Goal: Transaction & Acquisition: Purchase product/service

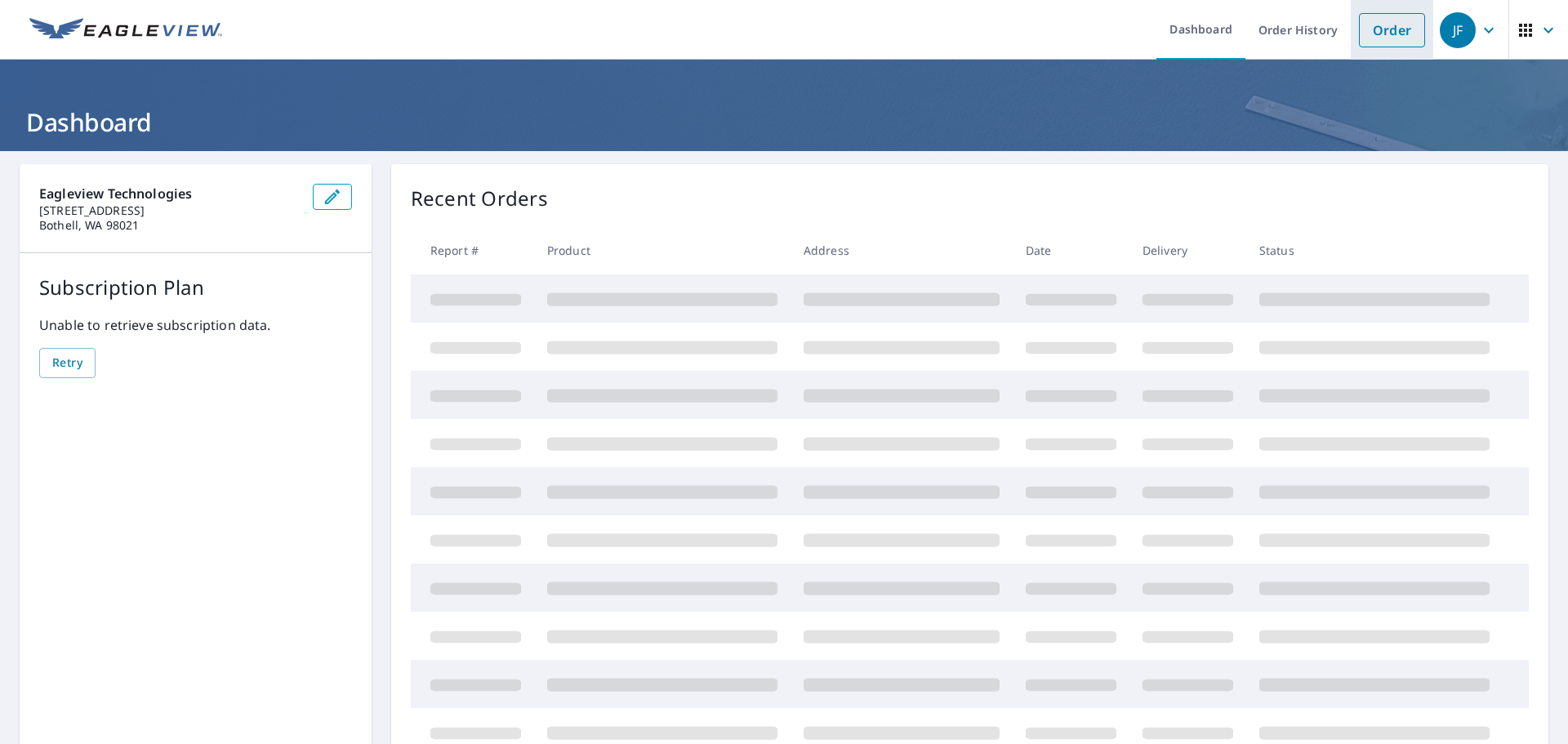
click at [1378, 41] on link "Order" at bounding box center [1392, 30] width 66 height 35
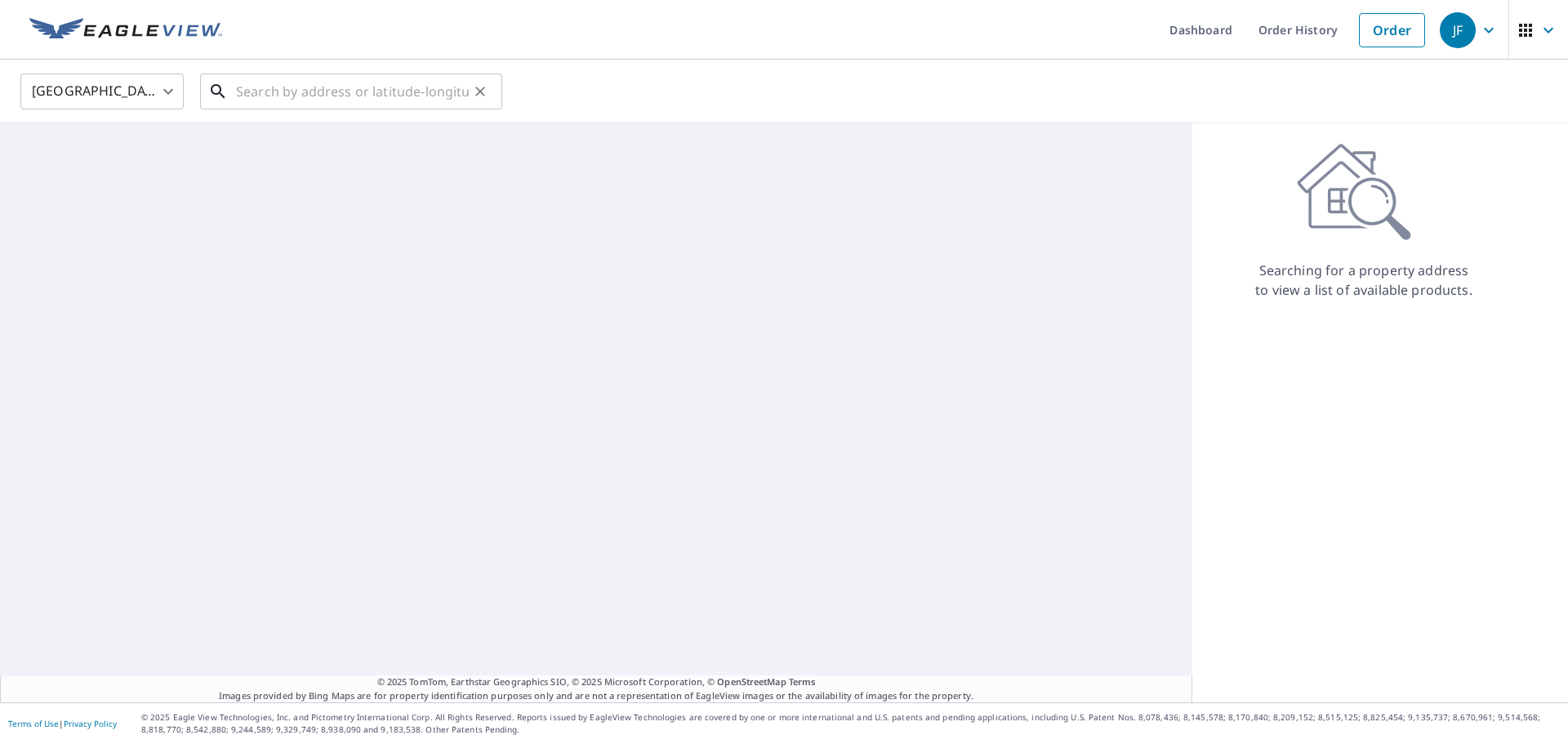
click at [304, 90] on input "text" at bounding box center [352, 91] width 233 height 46
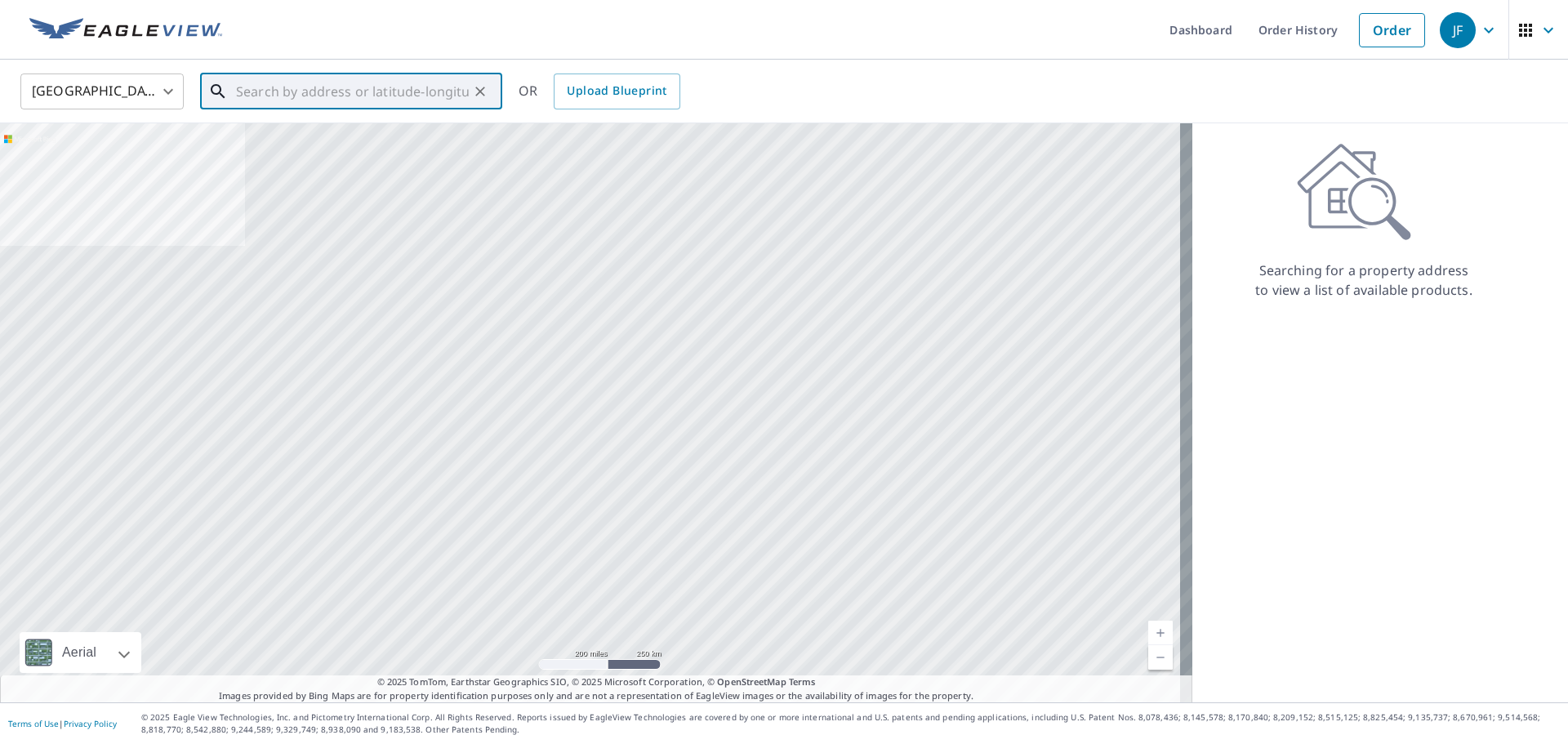
click at [348, 92] on input "text" at bounding box center [352, 91] width 233 height 46
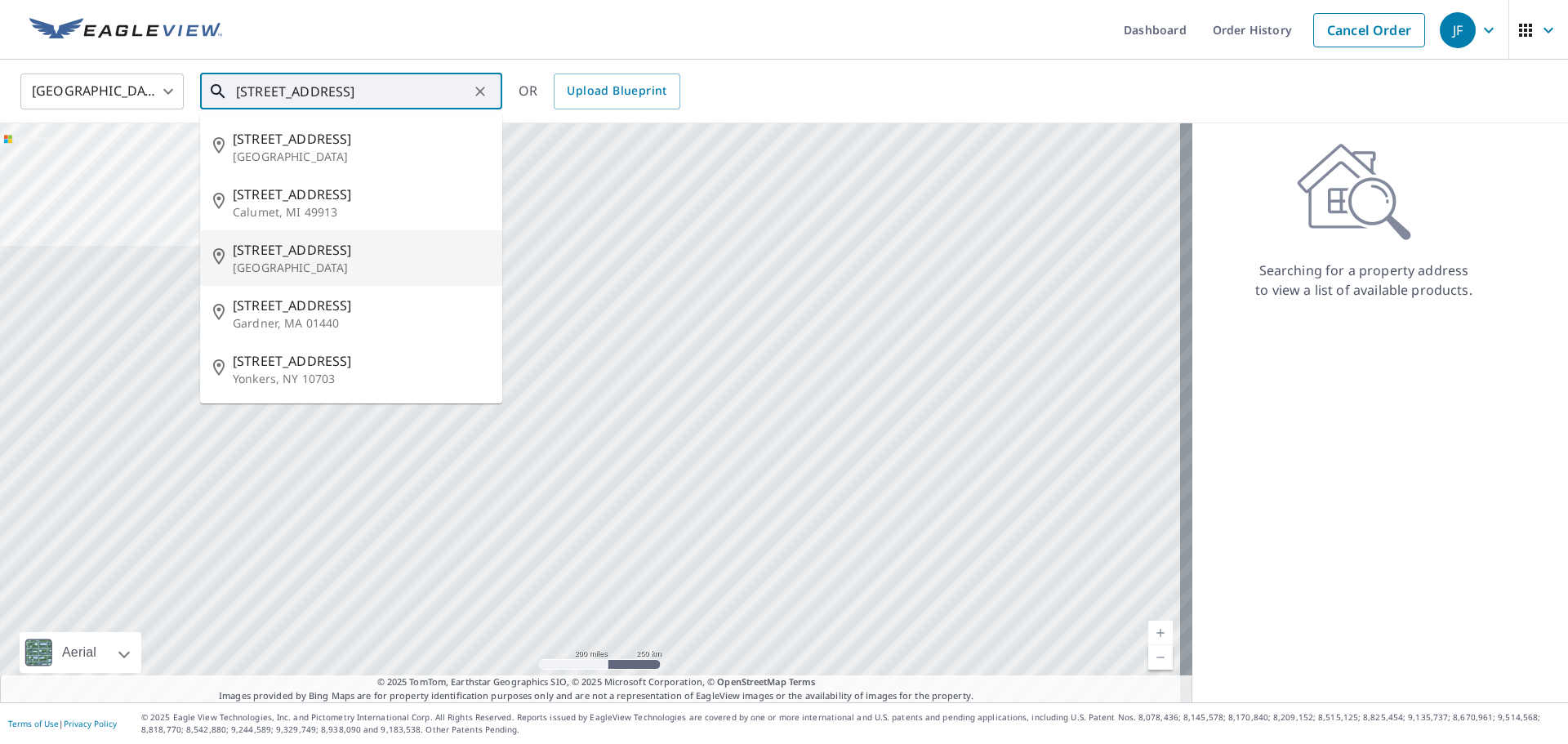
click at [282, 263] on p "[GEOGRAPHIC_DATA]" at bounding box center [361, 267] width 257 height 16
type input "[STREET_ADDRESS]"
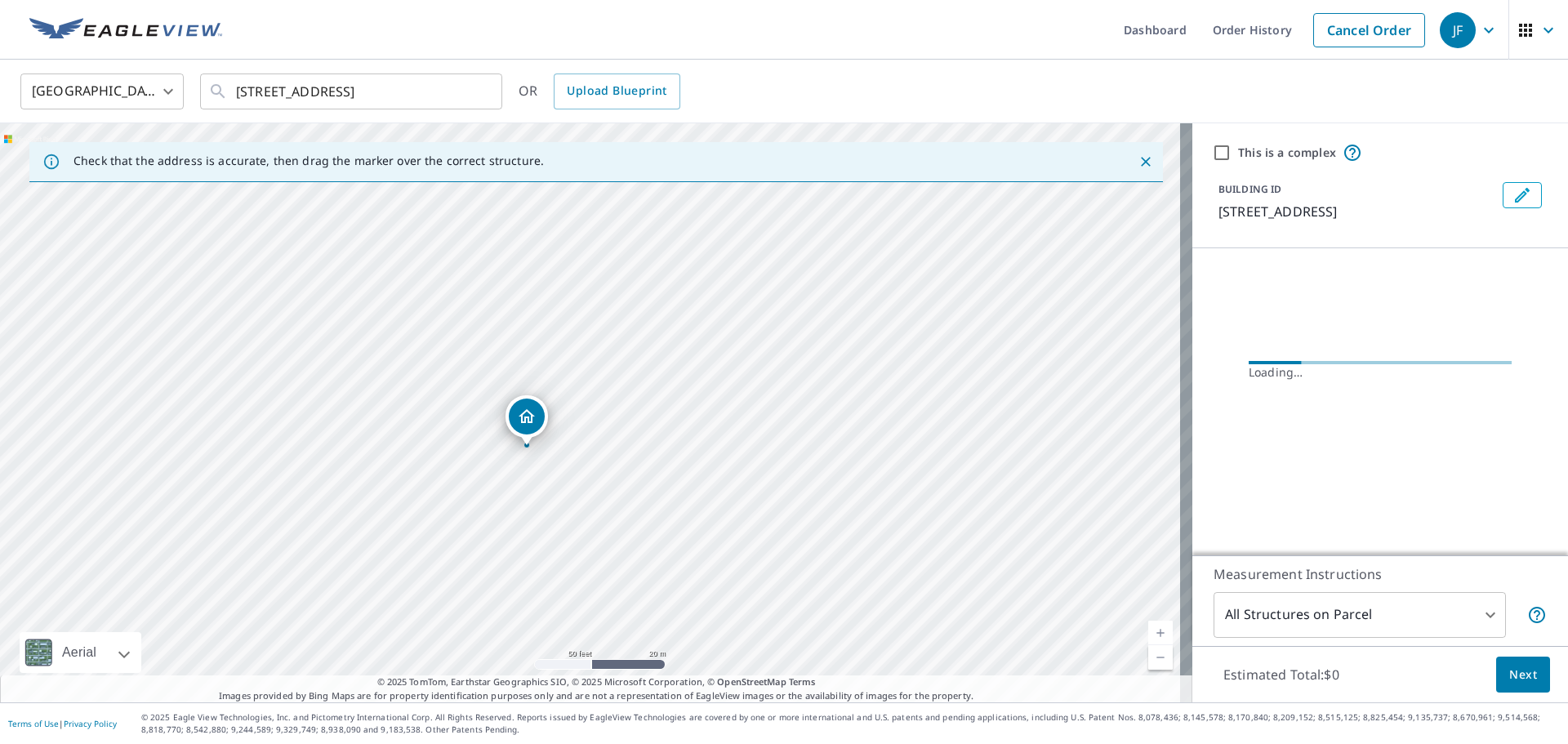
drag, startPoint x: 655, startPoint y: 443, endPoint x: 530, endPoint y: 416, distance: 127.9
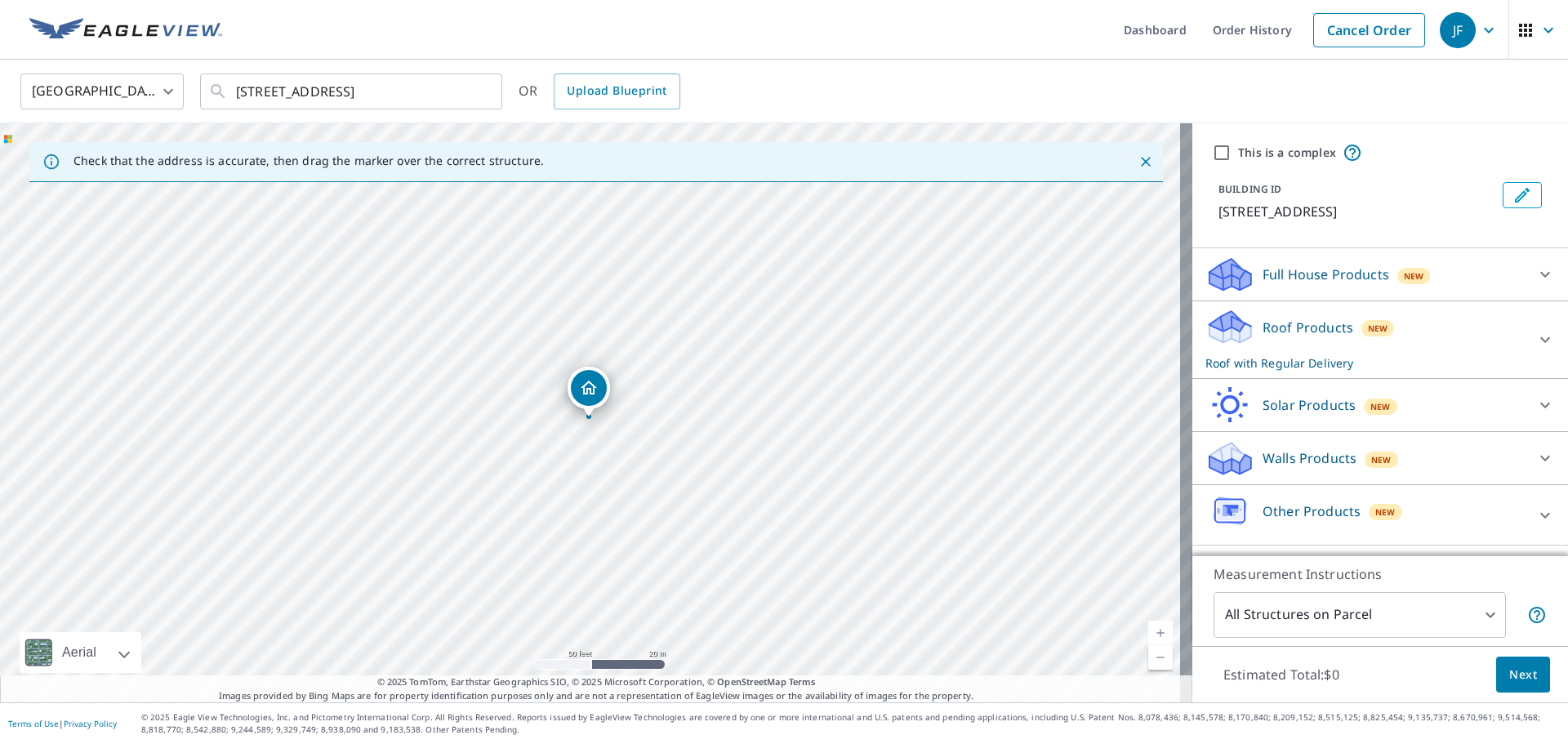
drag, startPoint x: 602, startPoint y: 397, endPoint x: 588, endPoint y: 388, distance: 16.6
click at [1368, 329] on span "New" at bounding box center [1378, 328] width 20 height 13
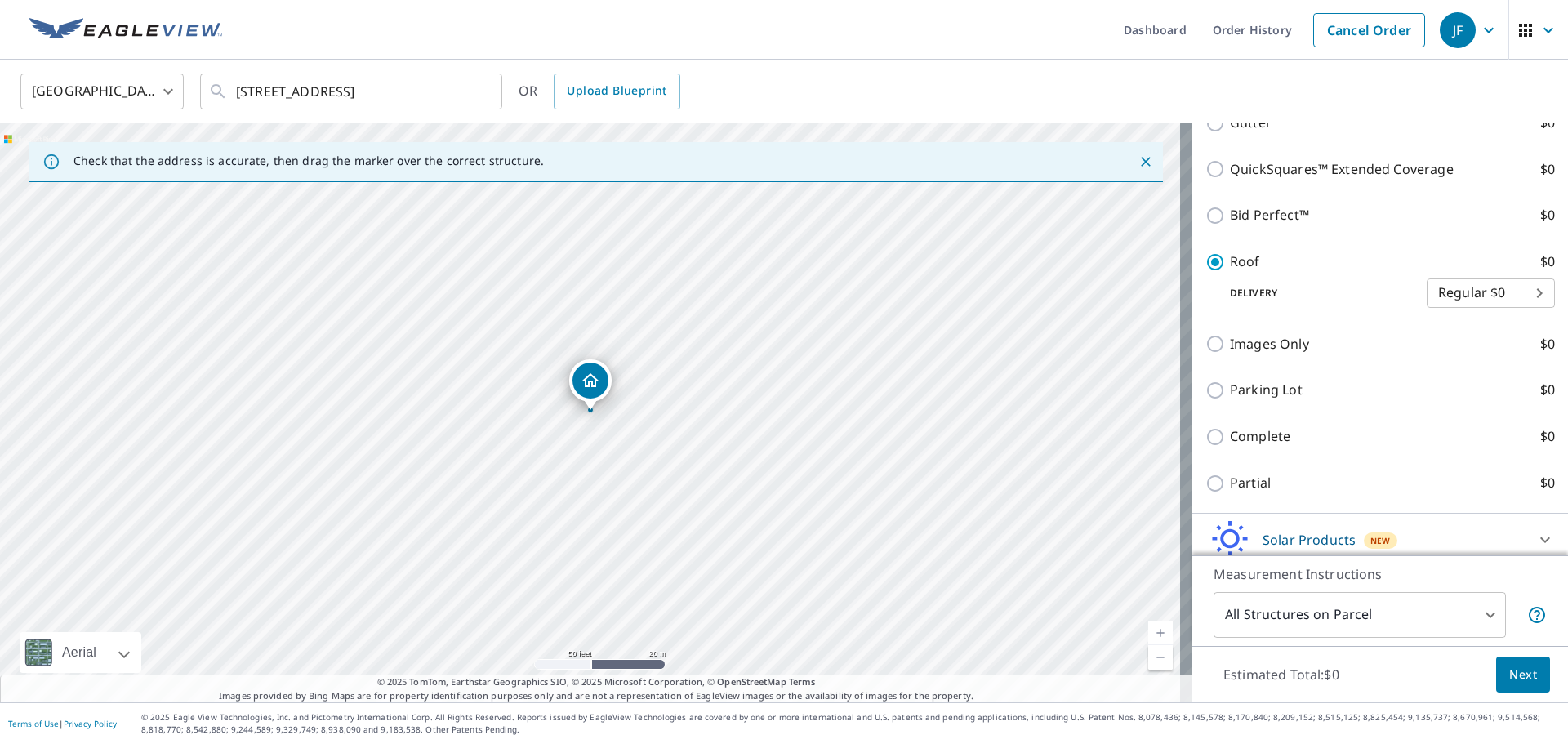
scroll to position [337, 0]
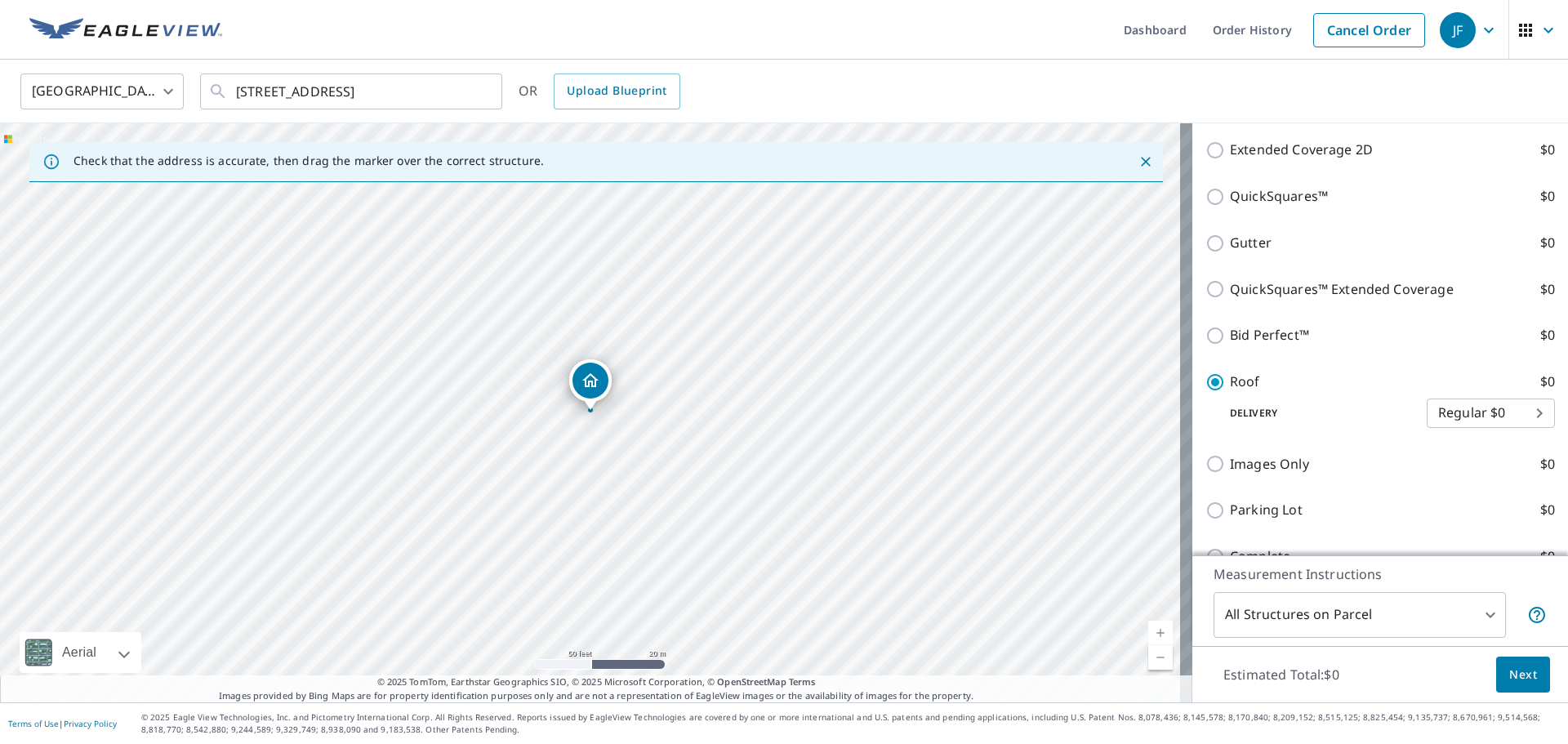
click at [1450, 415] on body "JF JF Dashboard Order History Cancel Order JF [GEOGRAPHIC_DATA] [GEOGRAPHIC_DAT…" at bounding box center [784, 372] width 1568 height 744
click at [1432, 473] on li "3 Hour $0" at bounding box center [1466, 471] width 128 height 29
type input "7"
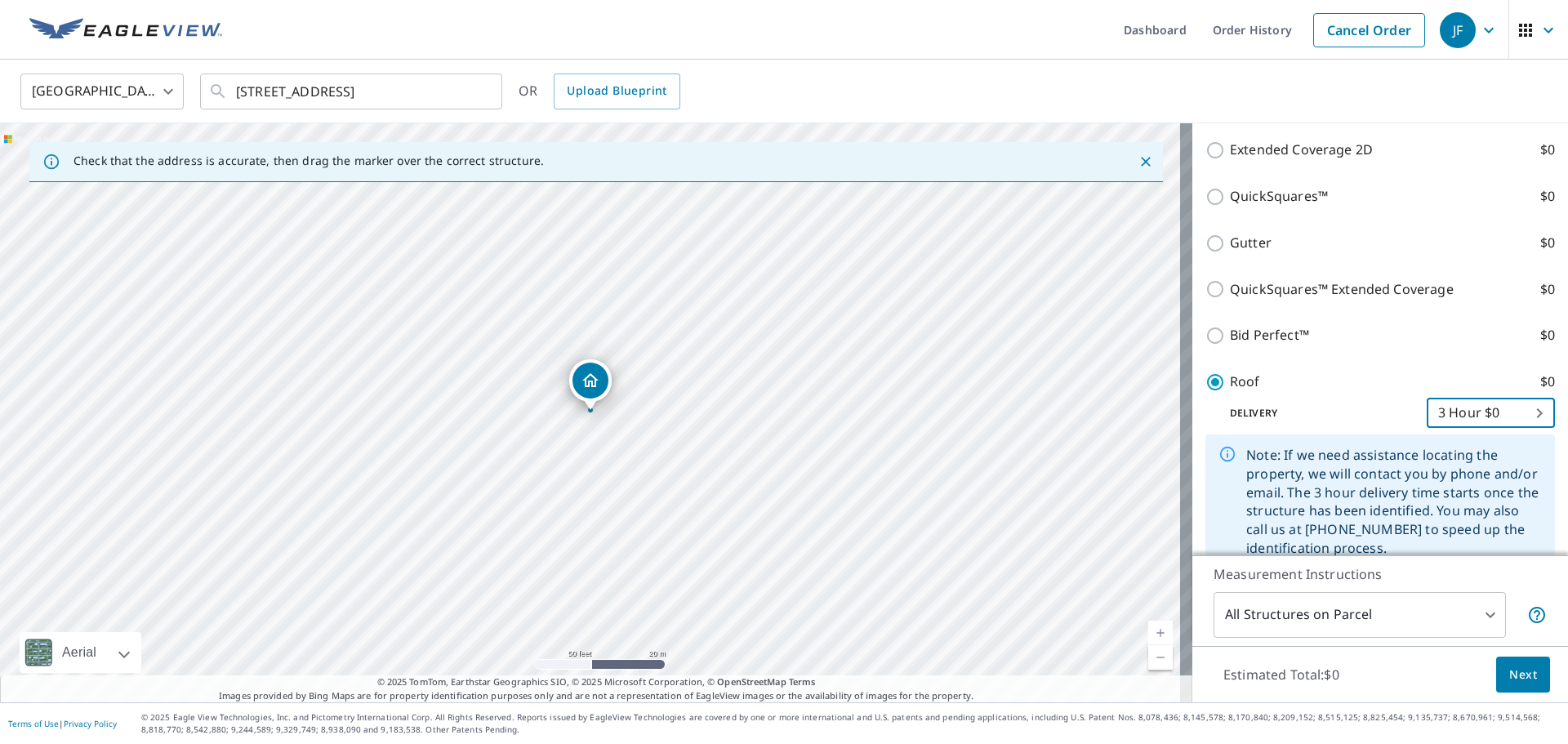
click at [1510, 679] on span "Next" at bounding box center [1523, 675] width 27 height 20
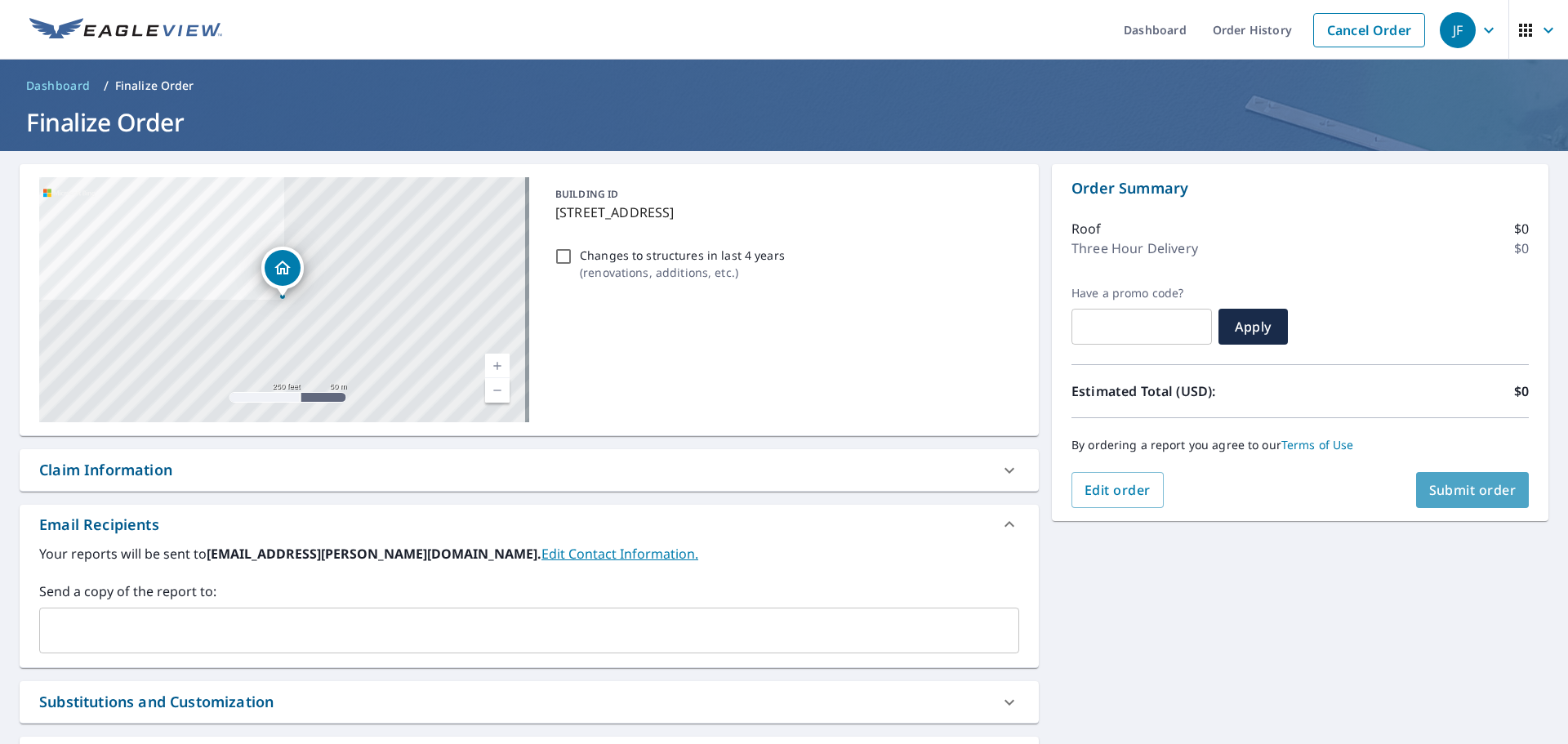
click at [1469, 498] on span "Submit order" at bounding box center [1473, 490] width 88 height 18
checkbox input "true"
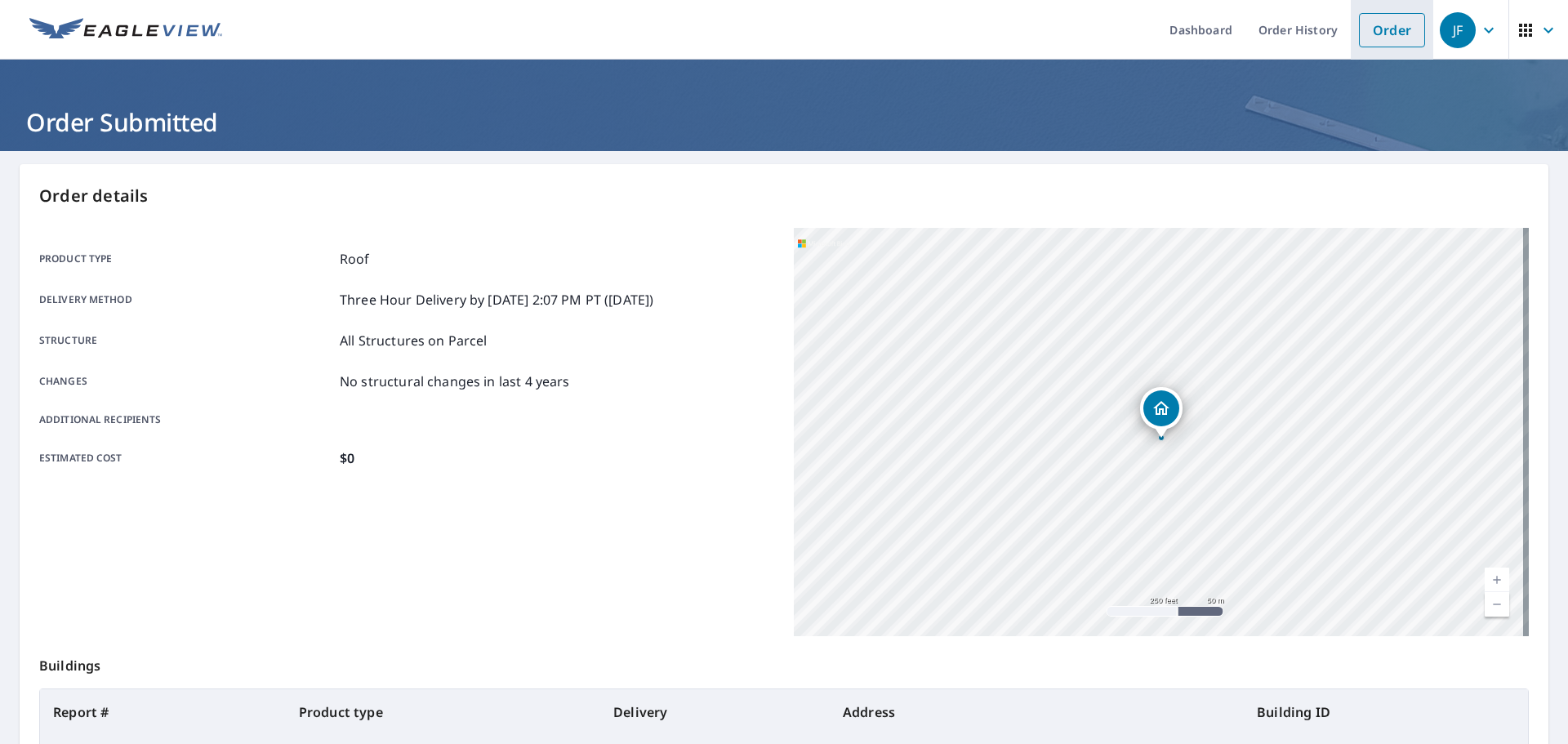
click at [1393, 34] on link "Order" at bounding box center [1392, 30] width 66 height 35
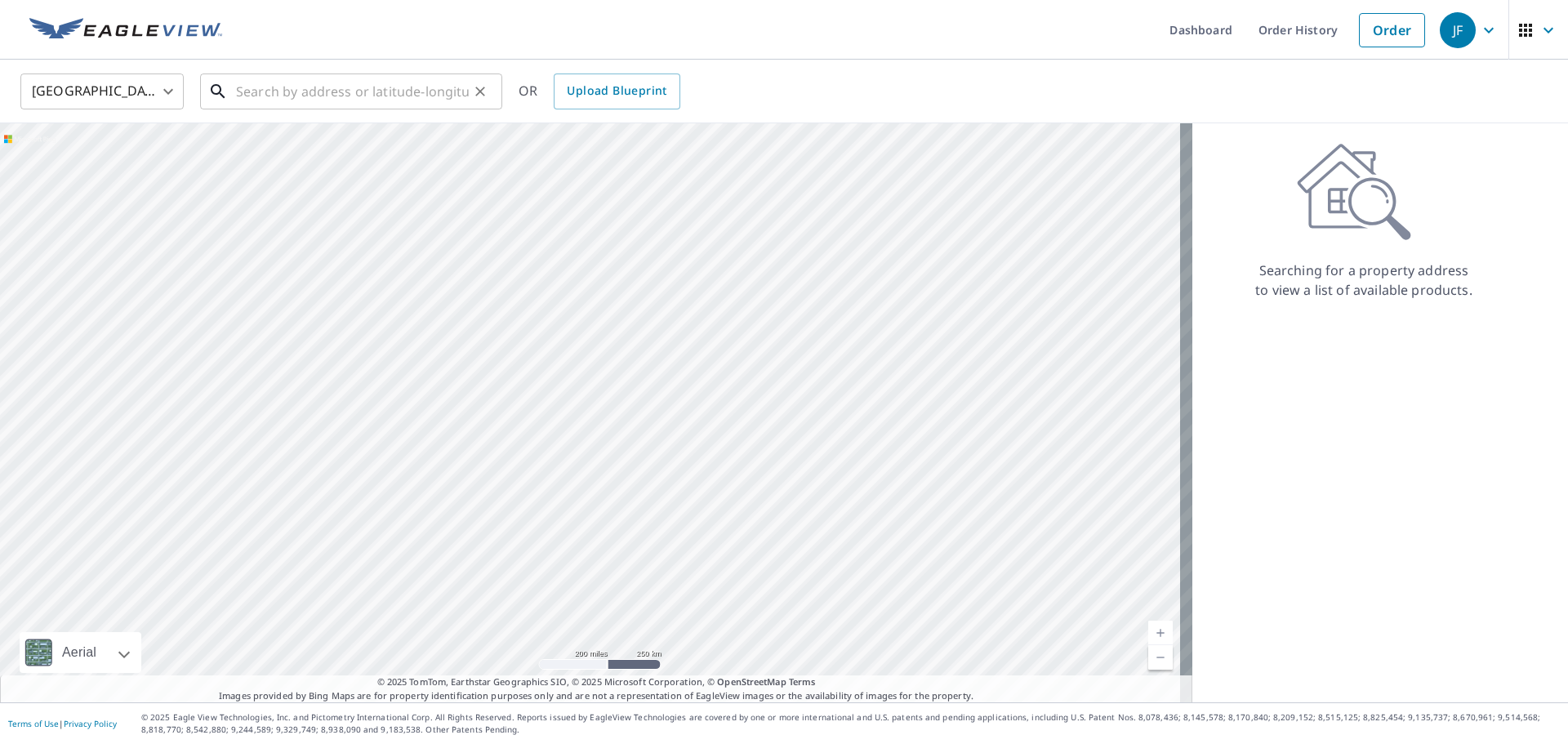
click at [384, 91] on input "text" at bounding box center [352, 91] width 233 height 46
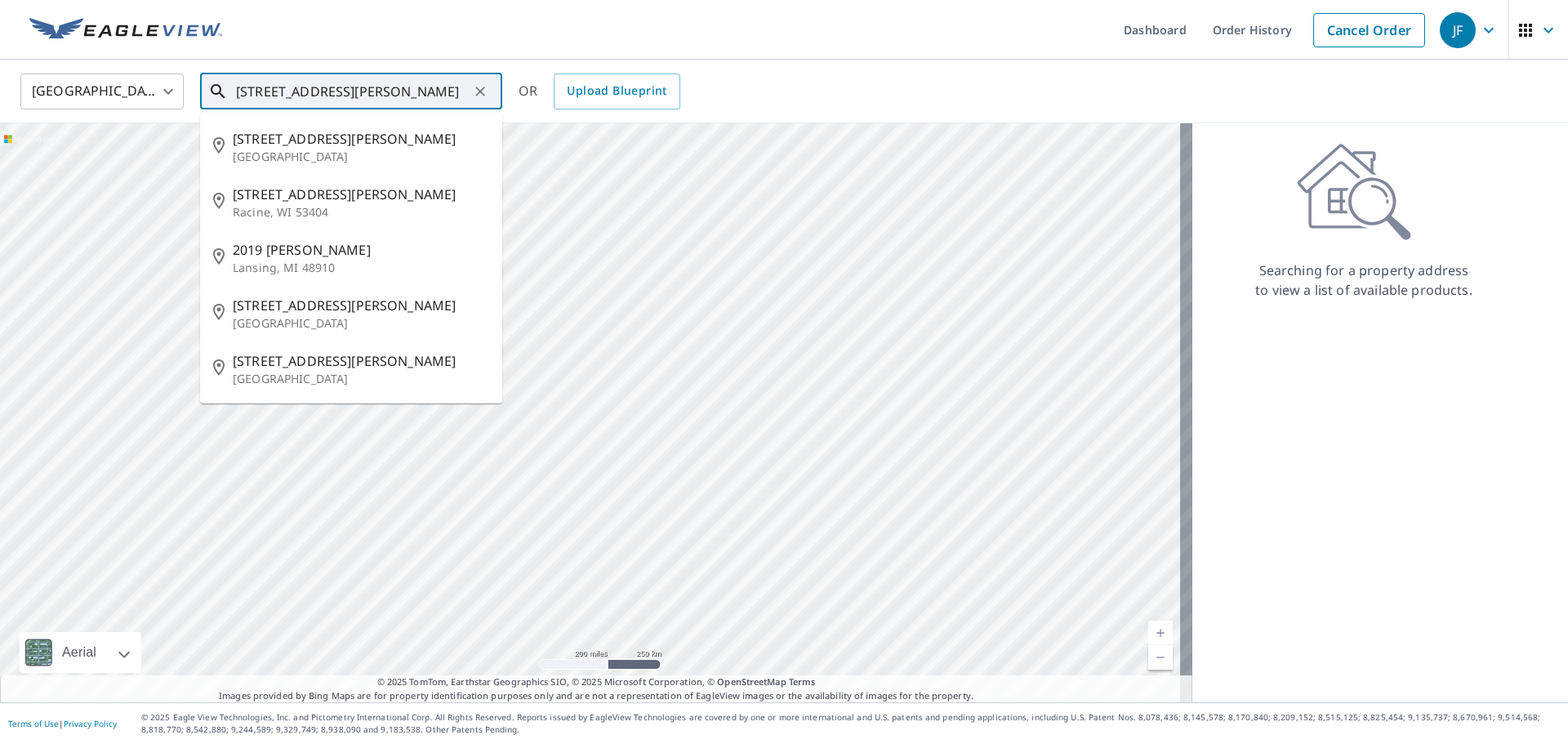
click at [313, 93] on input "[STREET_ADDRESS][PERSON_NAME]" at bounding box center [352, 91] width 233 height 46
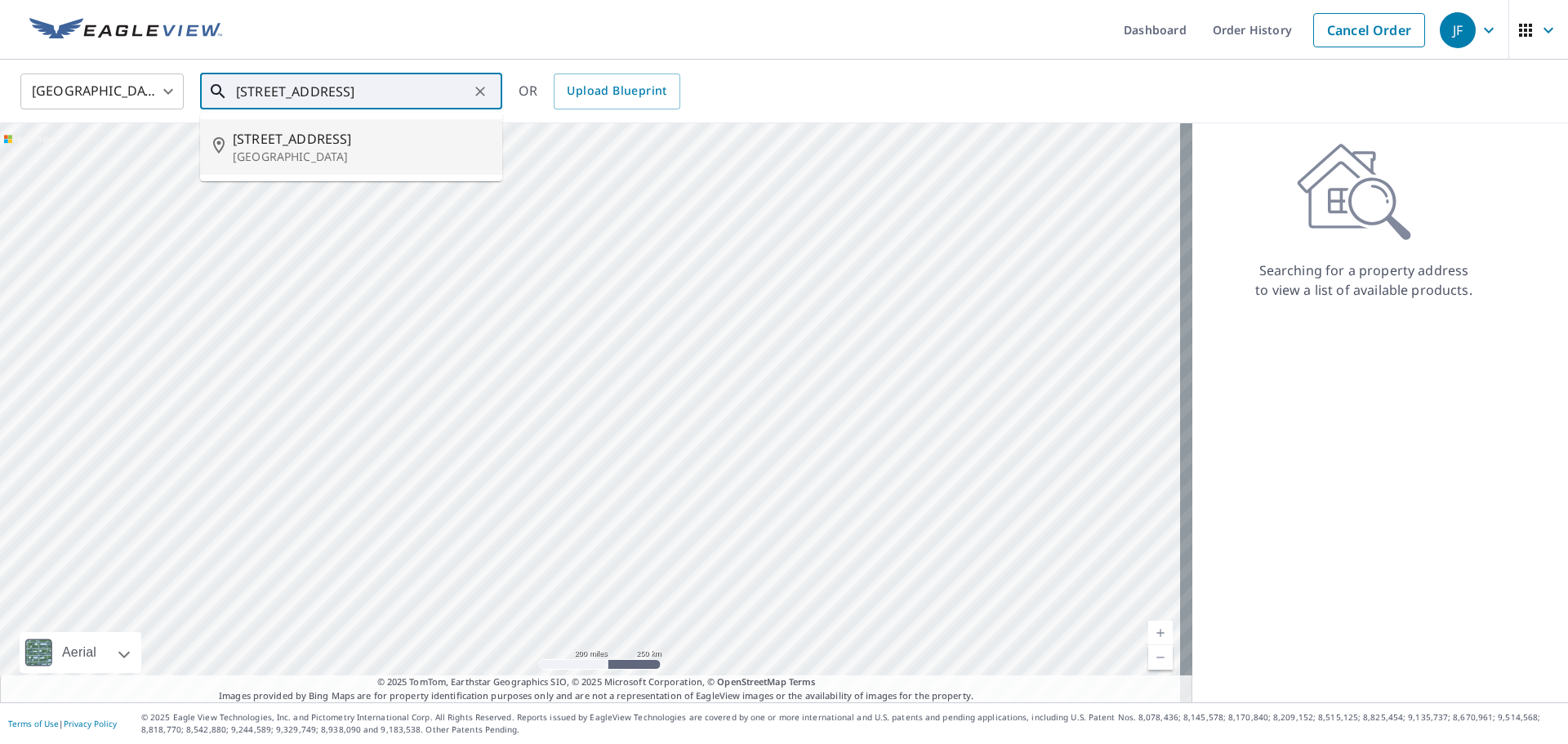
click at [362, 143] on span "[STREET_ADDRESS]" at bounding box center [361, 139] width 257 height 19
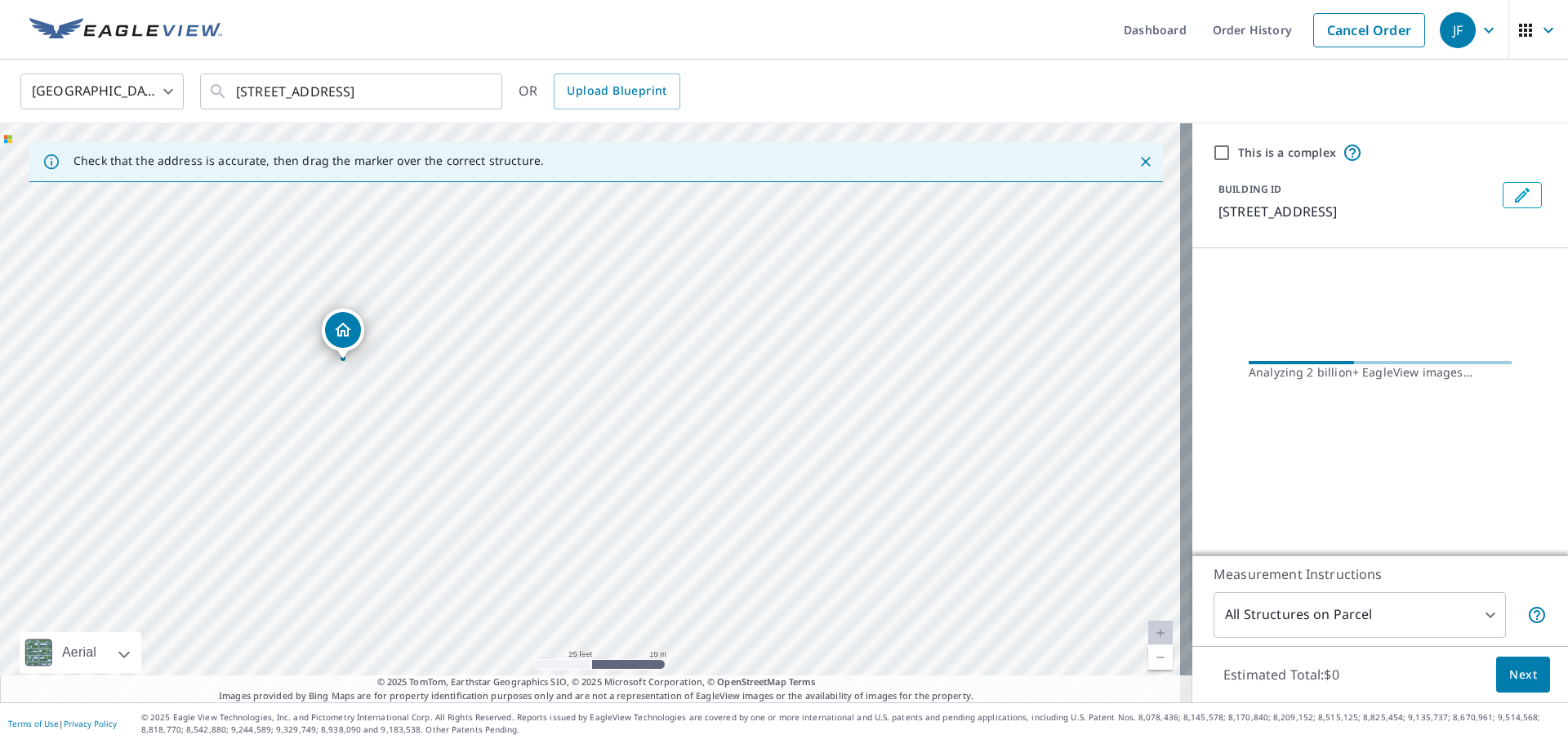
drag, startPoint x: 257, startPoint y: 304, endPoint x: 345, endPoint y: 323, distance: 90.0
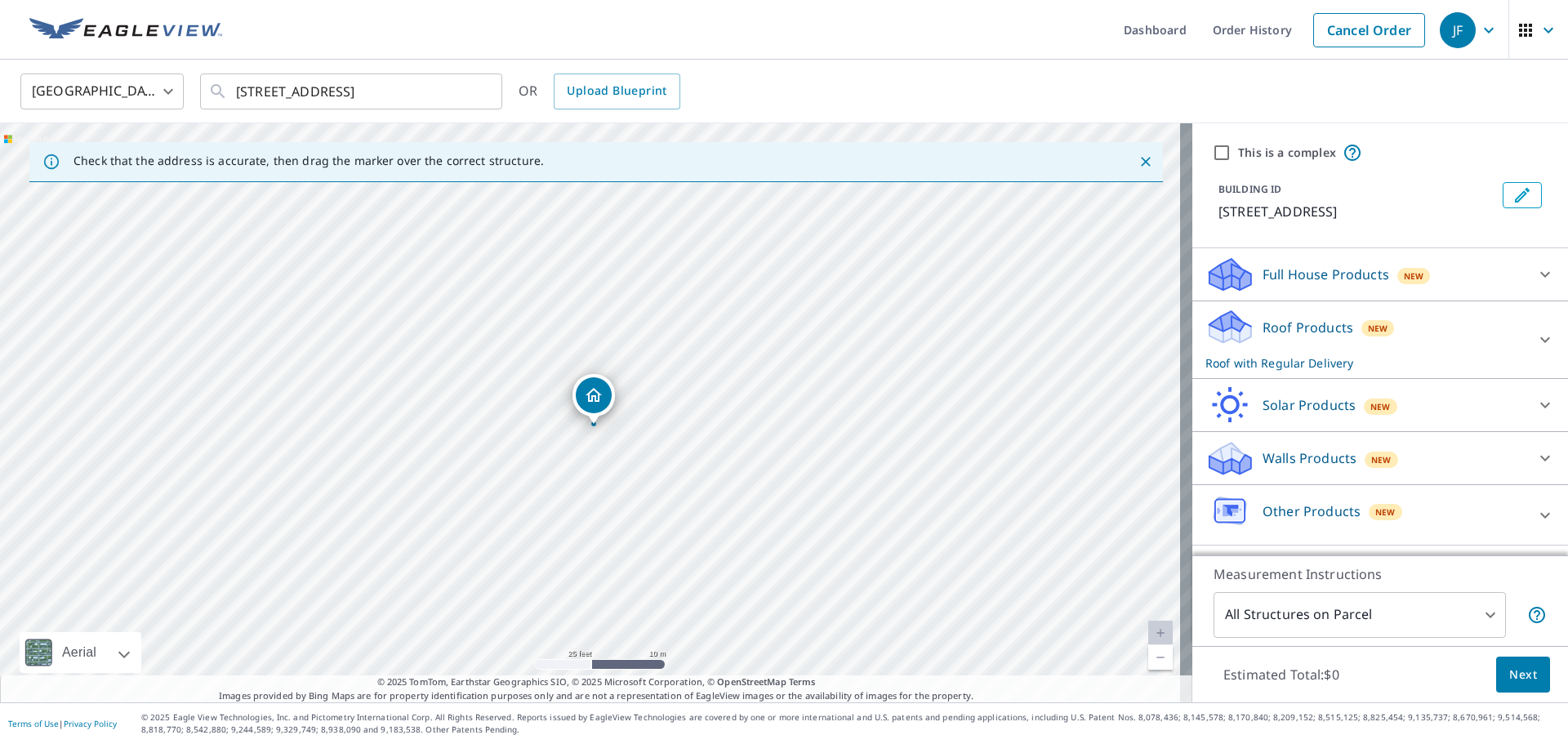
drag, startPoint x: 594, startPoint y: 380, endPoint x: 594, endPoint y: 398, distance: 18.0
drag, startPoint x: 734, startPoint y: 525, endPoint x: 680, endPoint y: 467, distance: 79.2
click at [680, 467] on div "[STREET_ADDRESS]" at bounding box center [596, 413] width 1192 height 579
drag, startPoint x: 802, startPoint y: 581, endPoint x: 728, endPoint y: 329, distance: 262.6
click at [728, 329] on div "[STREET_ADDRESS]" at bounding box center [596, 413] width 1192 height 579
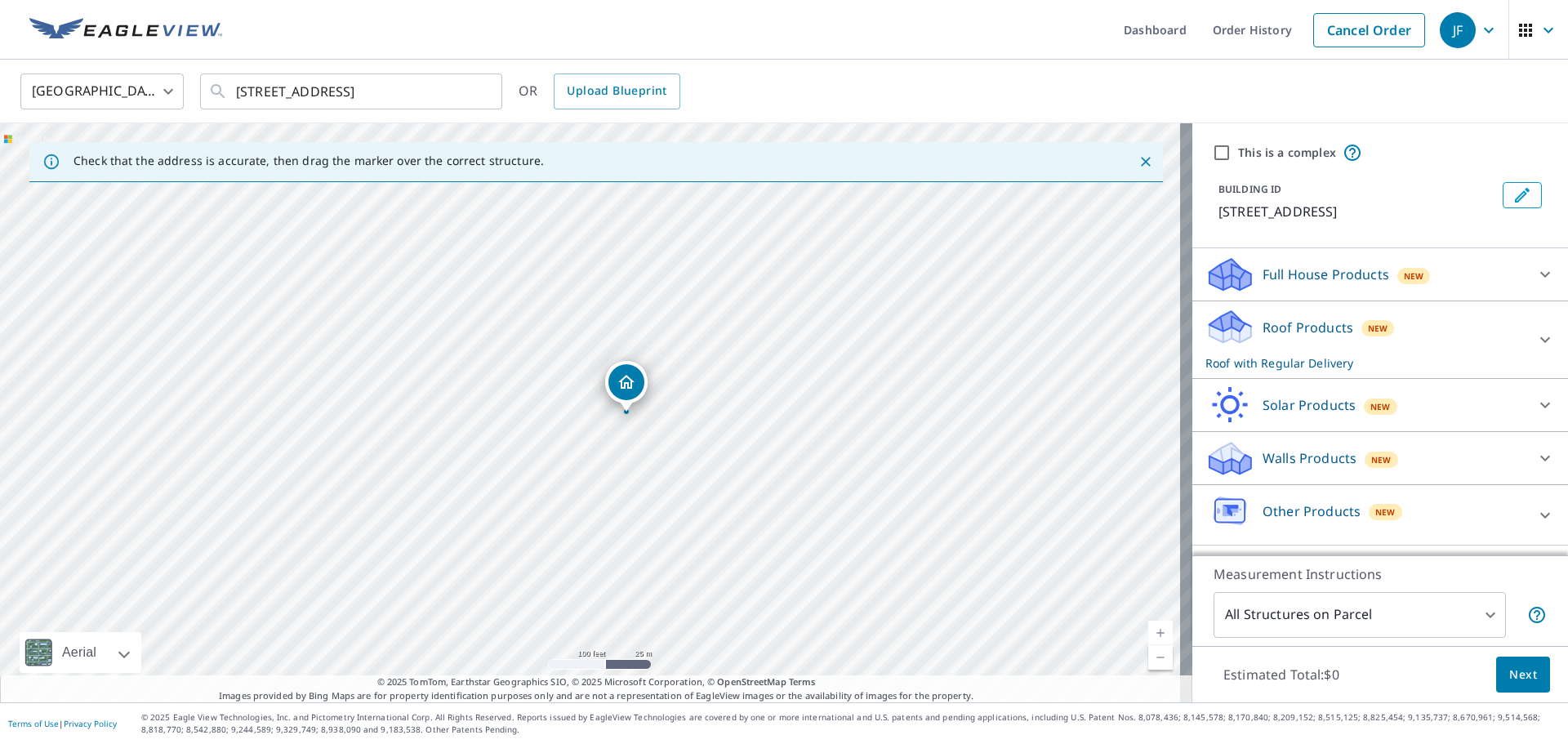
drag, startPoint x: 539, startPoint y: 297, endPoint x: 541, endPoint y: 325, distance: 28.1
click at [541, 325] on div "[STREET_ADDRESS]" at bounding box center [596, 413] width 1192 height 579
drag, startPoint x: 512, startPoint y: 321, endPoint x: 702, endPoint y: 605, distance: 341.7
click at [702, 605] on div "[STREET_ADDRESS]" at bounding box center [596, 413] width 1192 height 579
drag, startPoint x: 1001, startPoint y: 481, endPoint x: 915, endPoint y: 452, distance: 90.8
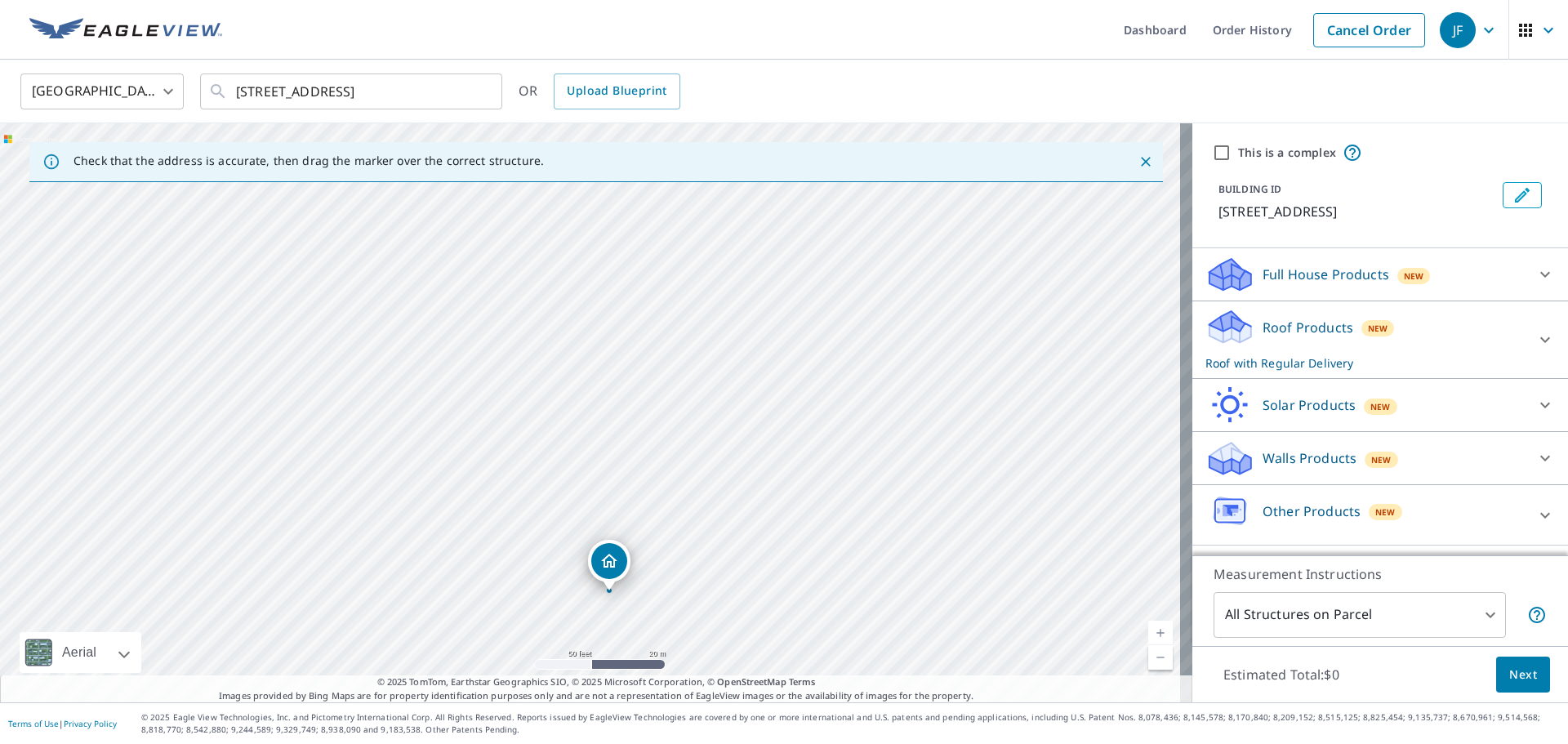
click at [769, 320] on div "[STREET_ADDRESS]" at bounding box center [596, 413] width 1192 height 579
drag, startPoint x: 960, startPoint y: 496, endPoint x: 733, endPoint y: 314, distance: 291.0
click at [734, 310] on div "[STREET_ADDRESS]" at bounding box center [596, 413] width 1192 height 579
drag, startPoint x: 978, startPoint y: 515, endPoint x: 886, endPoint y: 438, distance: 120.0
click at [858, 422] on div "[STREET_ADDRESS]" at bounding box center [596, 413] width 1192 height 579
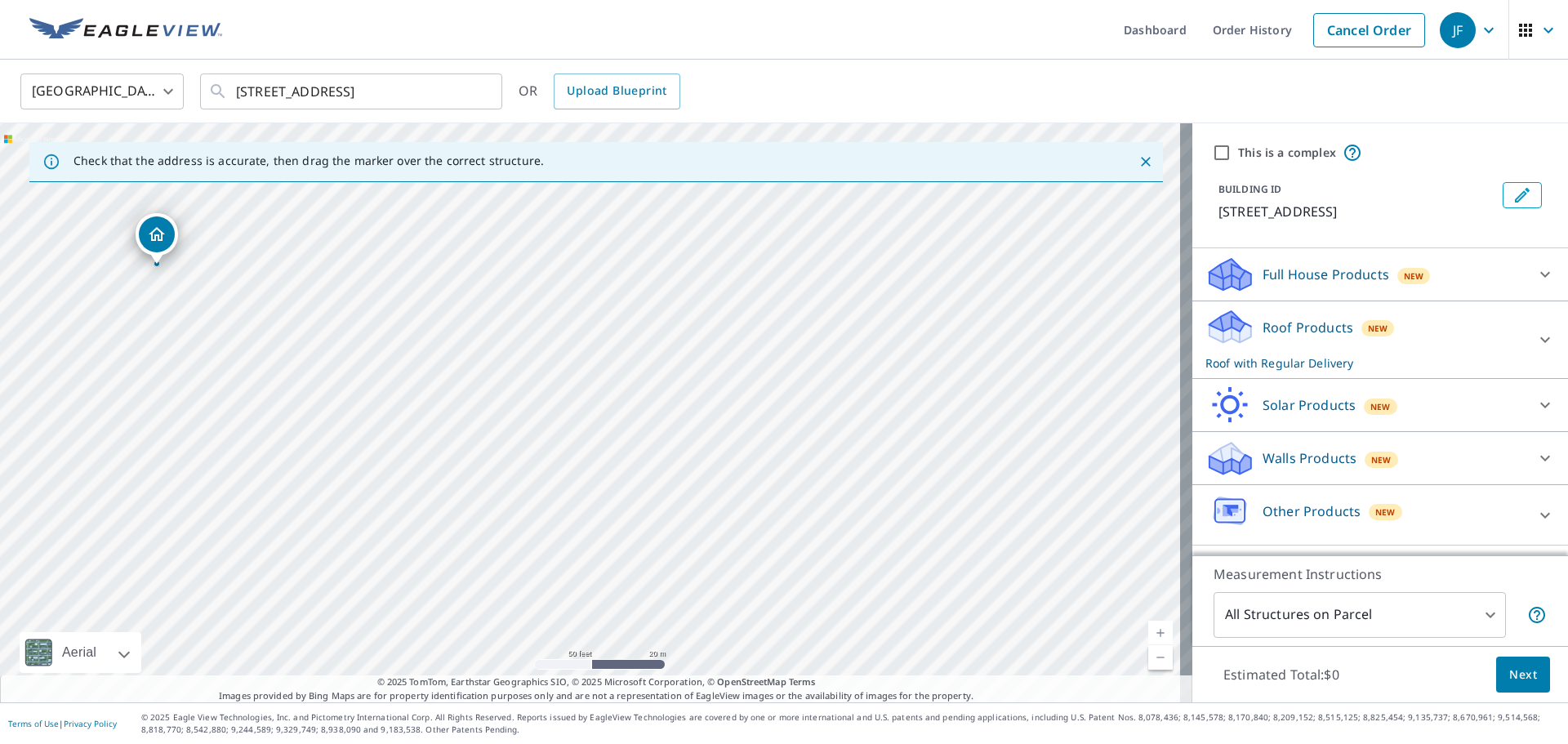
drag, startPoint x: 914, startPoint y: 504, endPoint x: 826, endPoint y: 466, distance: 95.9
click at [827, 466] on div "[STREET_ADDRESS]" at bounding box center [596, 413] width 1192 height 579
drag, startPoint x: 865, startPoint y: 522, endPoint x: 772, endPoint y: 515, distance: 93.3
click at [801, 501] on div "[STREET_ADDRESS]" at bounding box center [596, 413] width 1192 height 579
drag, startPoint x: 415, startPoint y: 507, endPoint x: 412, endPoint y: 379, distance: 128.0
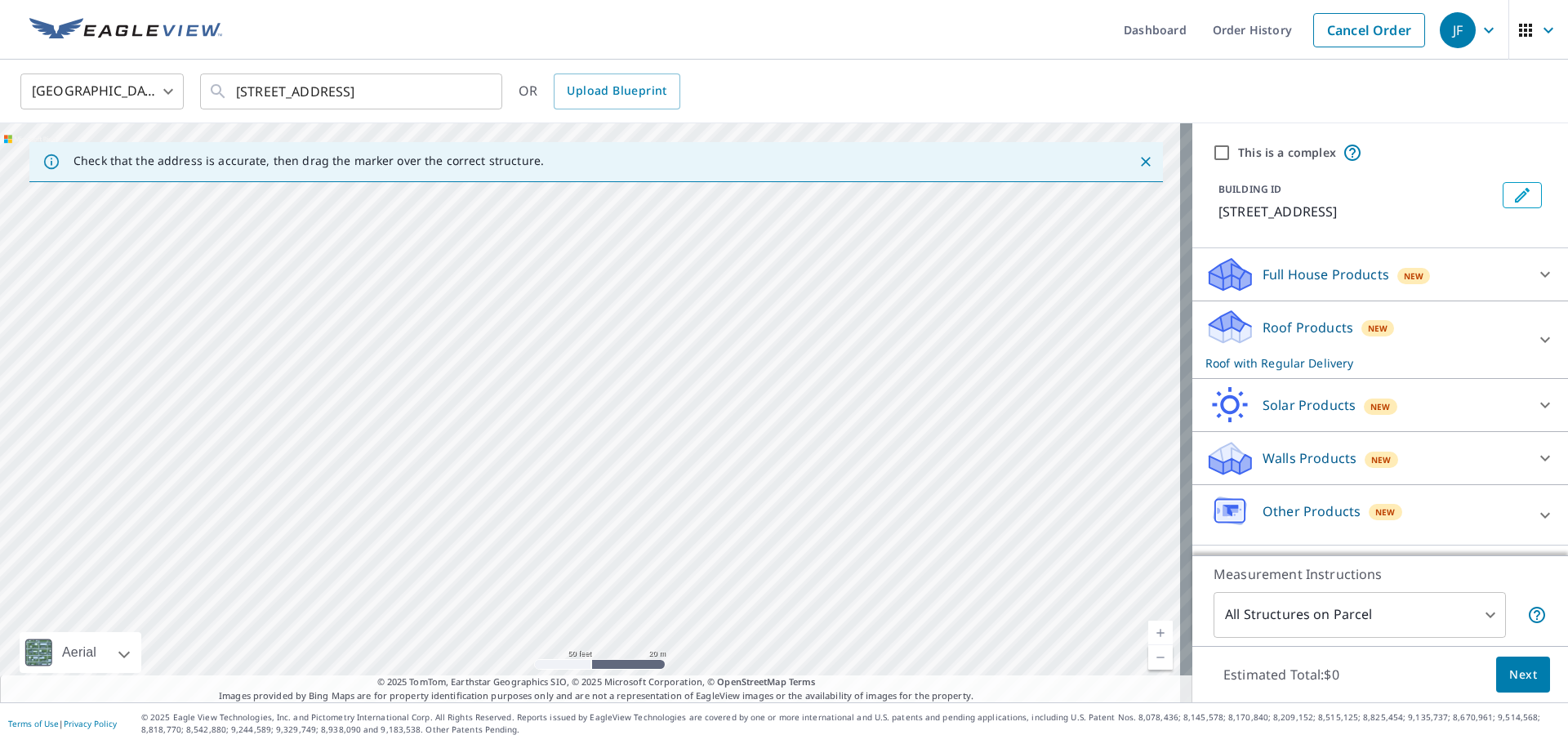
click at [412, 379] on div "[STREET_ADDRESS]" at bounding box center [596, 413] width 1192 height 579
drag, startPoint x: 382, startPoint y: 434, endPoint x: 541, endPoint y: 399, distance: 162.8
click at [540, 395] on div "[STREET_ADDRESS]" at bounding box center [596, 413] width 1192 height 579
drag, startPoint x: 503, startPoint y: 253, endPoint x: 527, endPoint y: 298, distance: 51.0
click at [527, 298] on div "[STREET_ADDRESS]" at bounding box center [596, 413] width 1192 height 579
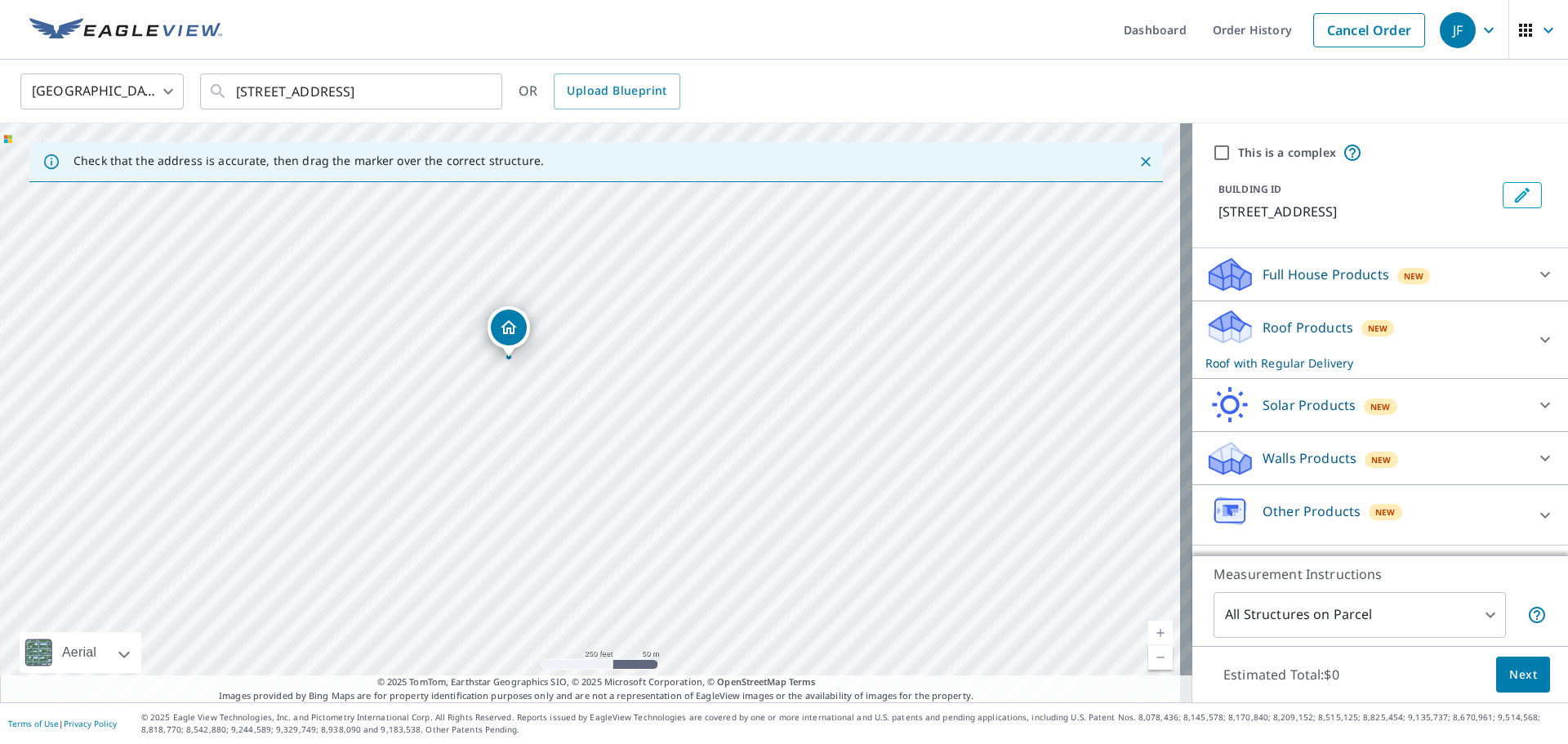
drag, startPoint x: 415, startPoint y: 235, endPoint x: 477, endPoint y: 363, distance: 142.2
click at [477, 363] on div "[STREET_ADDRESS]" at bounding box center [596, 413] width 1192 height 579
drag, startPoint x: 443, startPoint y: 424, endPoint x: 549, endPoint y: 390, distance: 111.3
click at [549, 390] on div "[STREET_ADDRESS]" at bounding box center [596, 413] width 1192 height 579
drag, startPoint x: 401, startPoint y: 443, endPoint x: 489, endPoint y: 418, distance: 91.5
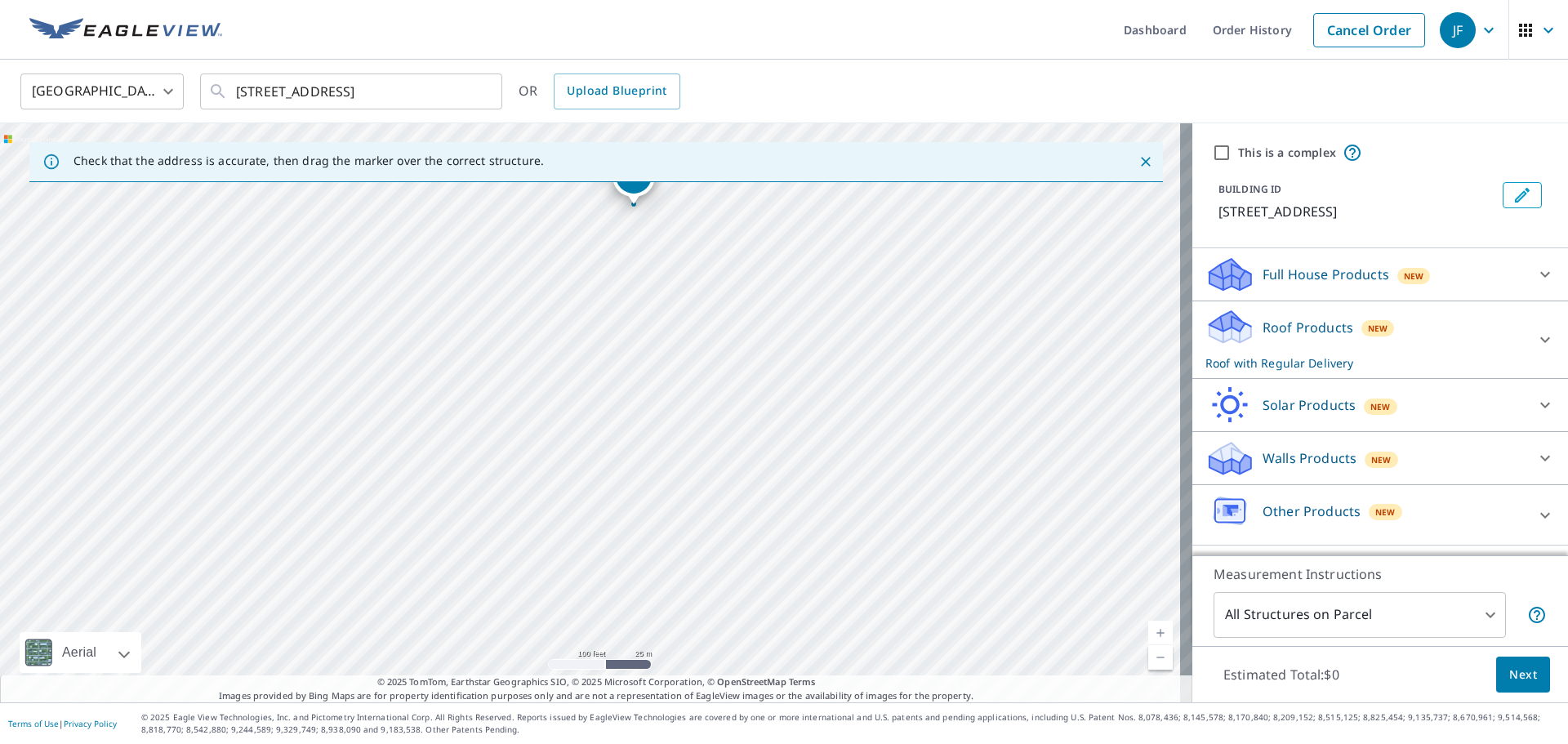
click at [489, 418] on div "[STREET_ADDRESS]" at bounding box center [596, 413] width 1192 height 579
drag, startPoint x: 614, startPoint y: 559, endPoint x: 587, endPoint y: 466, distance: 96.8
click at [587, 466] on div "[STREET_ADDRESS]" at bounding box center [596, 413] width 1192 height 579
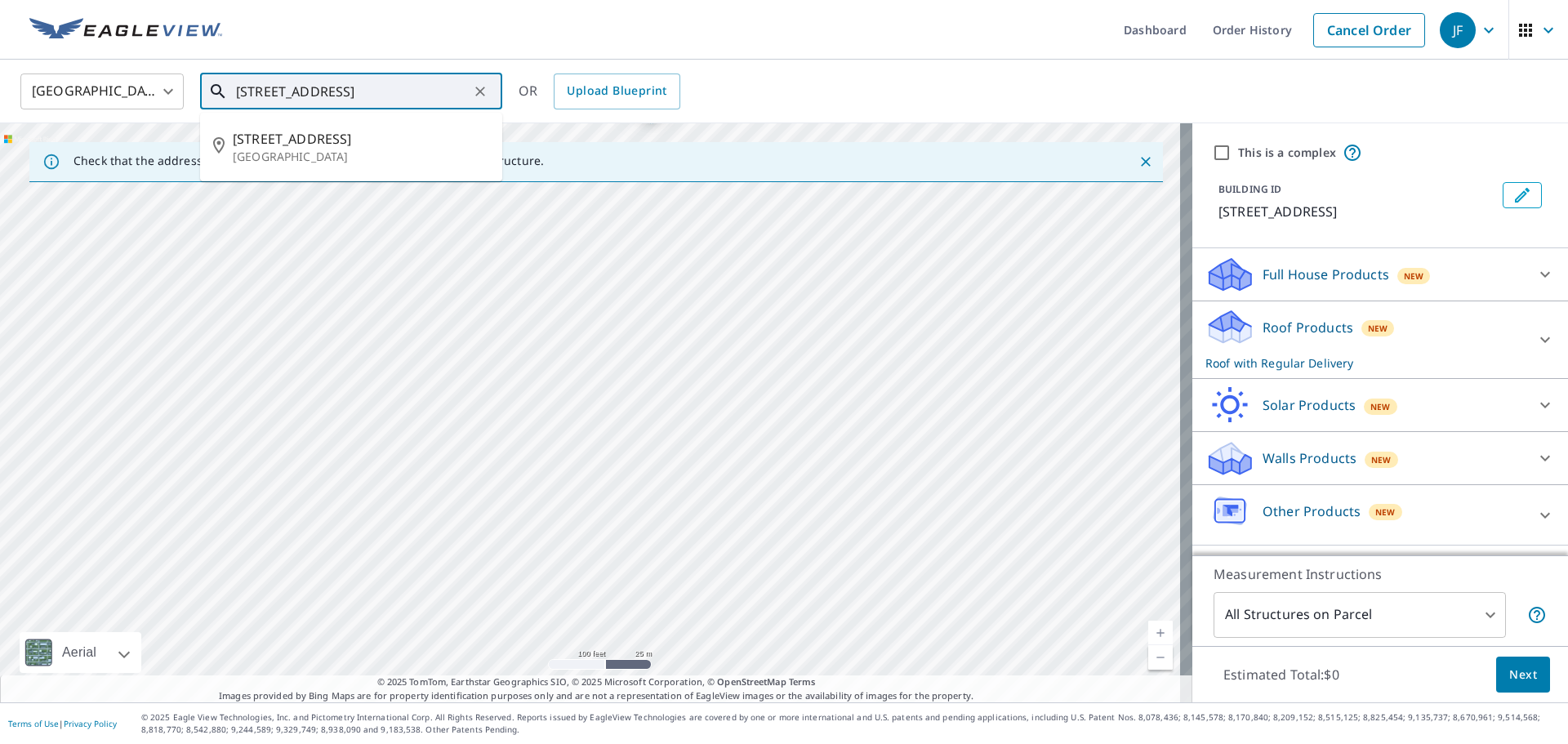
click at [268, 95] on input "[STREET_ADDRESS]" at bounding box center [352, 91] width 233 height 46
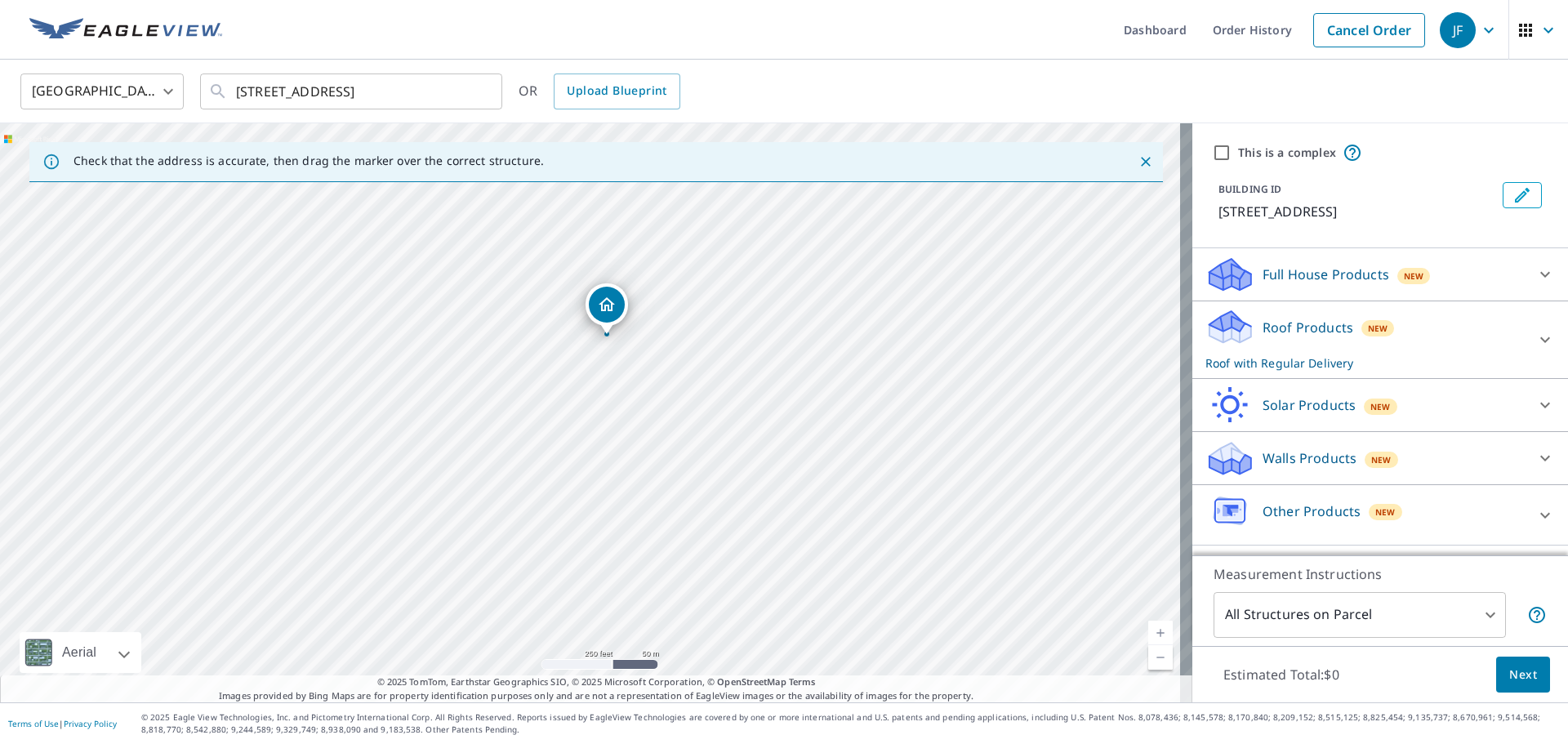
drag, startPoint x: 667, startPoint y: 570, endPoint x: 647, endPoint y: 434, distance: 137.5
click at [647, 434] on div "[STREET_ADDRESS]" at bounding box center [596, 413] width 1192 height 579
drag, startPoint x: 571, startPoint y: 349, endPoint x: 322, endPoint y: 245, distance: 269.8
click at [655, 545] on div "[STREET_ADDRESS]" at bounding box center [596, 413] width 1192 height 579
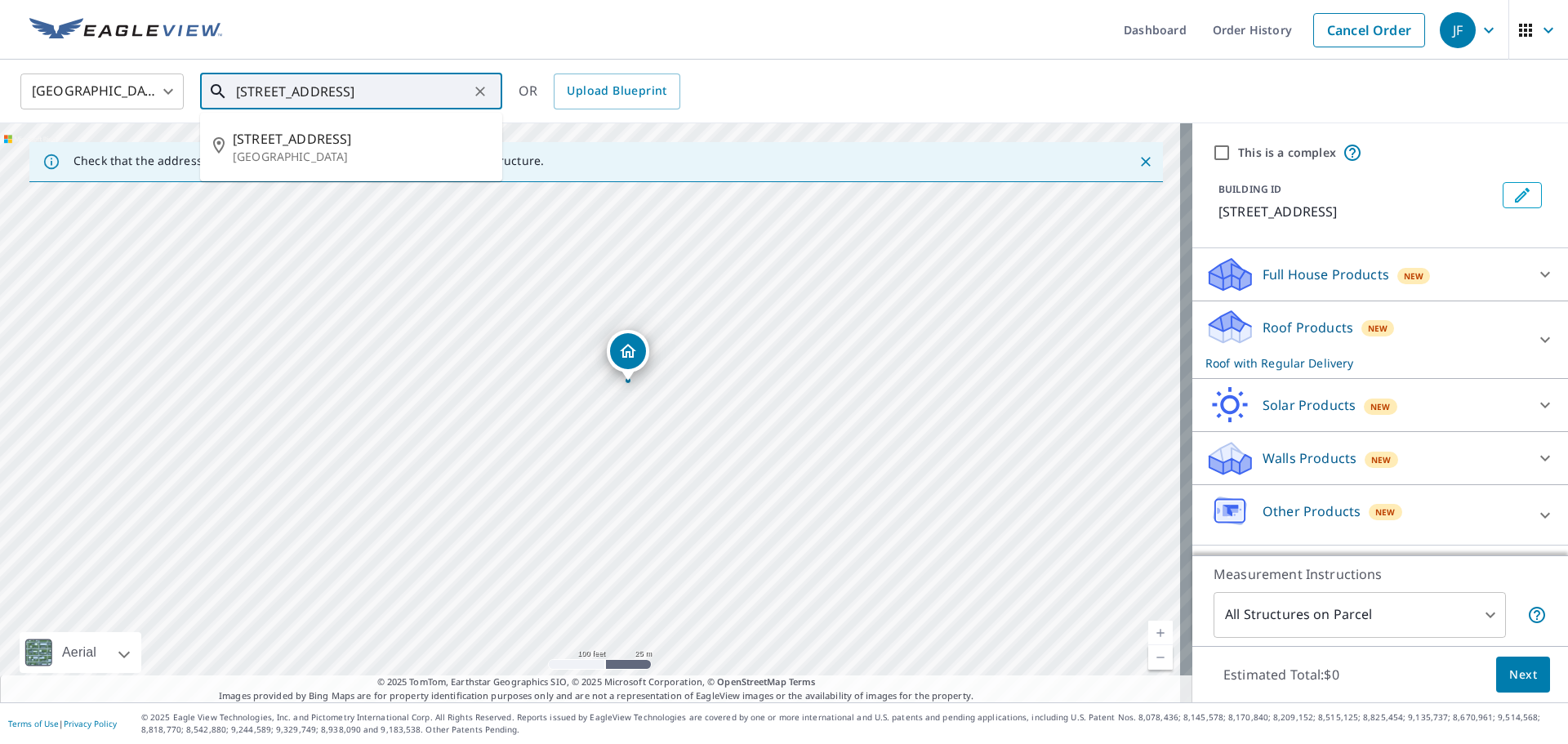
click at [266, 90] on input "[STREET_ADDRESS]" at bounding box center [352, 91] width 233 height 46
type input "[STREET_ADDRESS]"
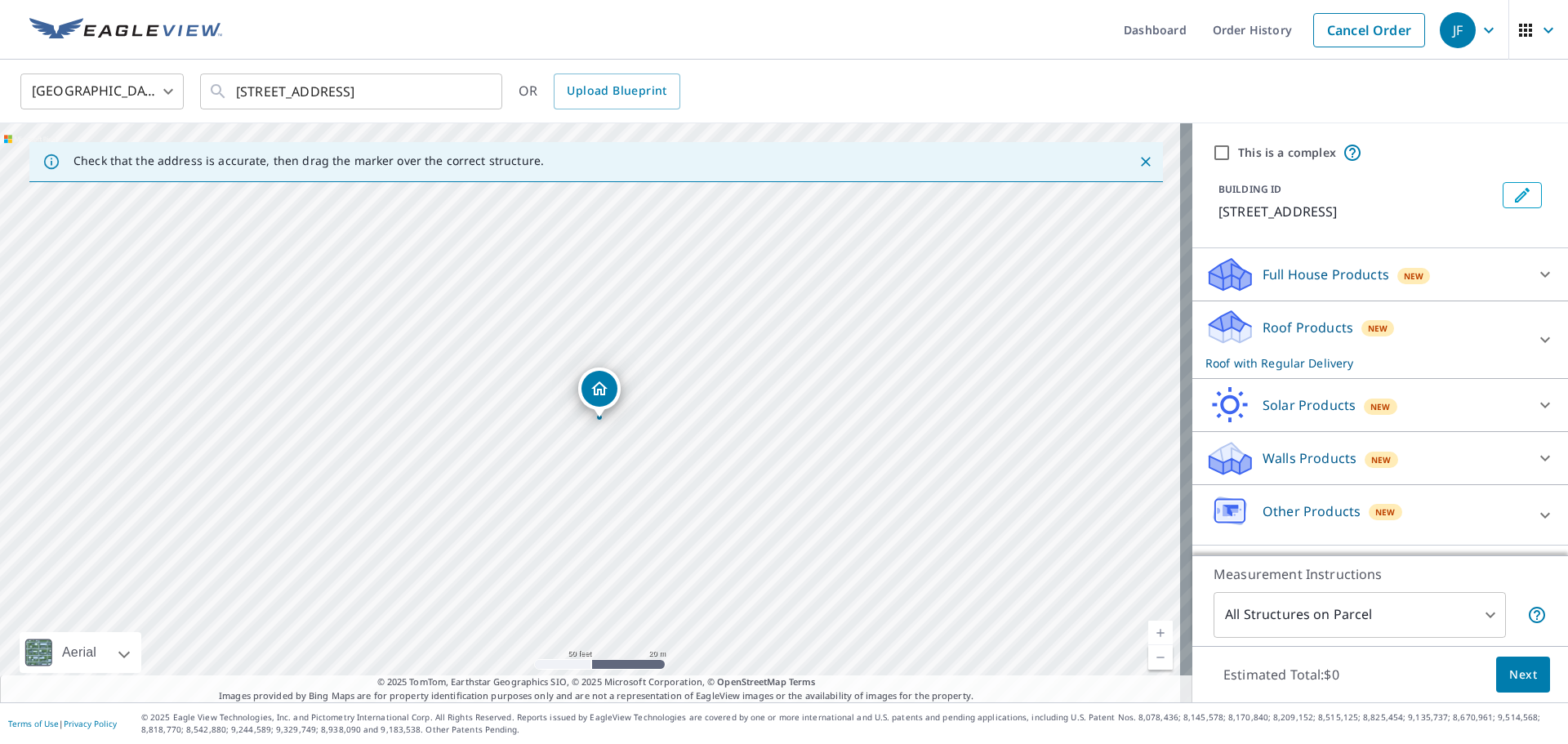
drag, startPoint x: 592, startPoint y: 385, endPoint x: 601, endPoint y: 392, distance: 11.4
drag, startPoint x: 535, startPoint y: 388, endPoint x: 536, endPoint y: 396, distance: 8.1
drag, startPoint x: 488, startPoint y: 302, endPoint x: 533, endPoint y: 458, distance: 162.4
click at [538, 465] on div "[STREET_ADDRESS]" at bounding box center [596, 413] width 1192 height 579
drag, startPoint x: 559, startPoint y: 530, endPoint x: 518, endPoint y: 448, distance: 91.7
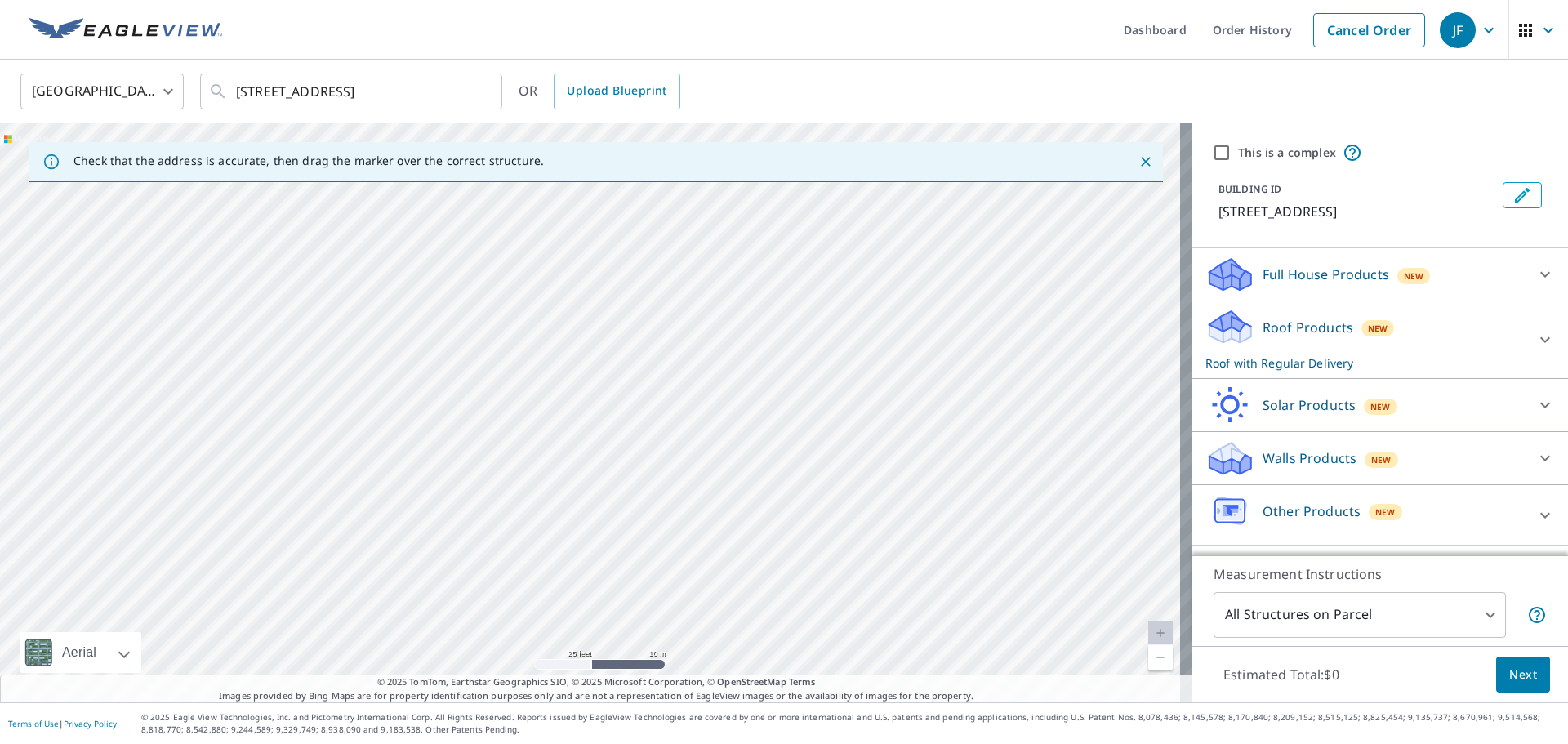
click at [621, 692] on div "Check that the address is accurate, then drag the marker over the correct struc…" at bounding box center [596, 413] width 1192 height 579
click at [531, 393] on div "[STREET_ADDRESS]" at bounding box center [596, 413] width 1192 height 579
drag, startPoint x: 626, startPoint y: 578, endPoint x: 597, endPoint y: 413, distance: 167.5
click at [597, 413] on div "[STREET_ADDRESS]" at bounding box center [596, 413] width 1192 height 579
drag, startPoint x: 602, startPoint y: 508, endPoint x: 591, endPoint y: 471, distance: 38.6
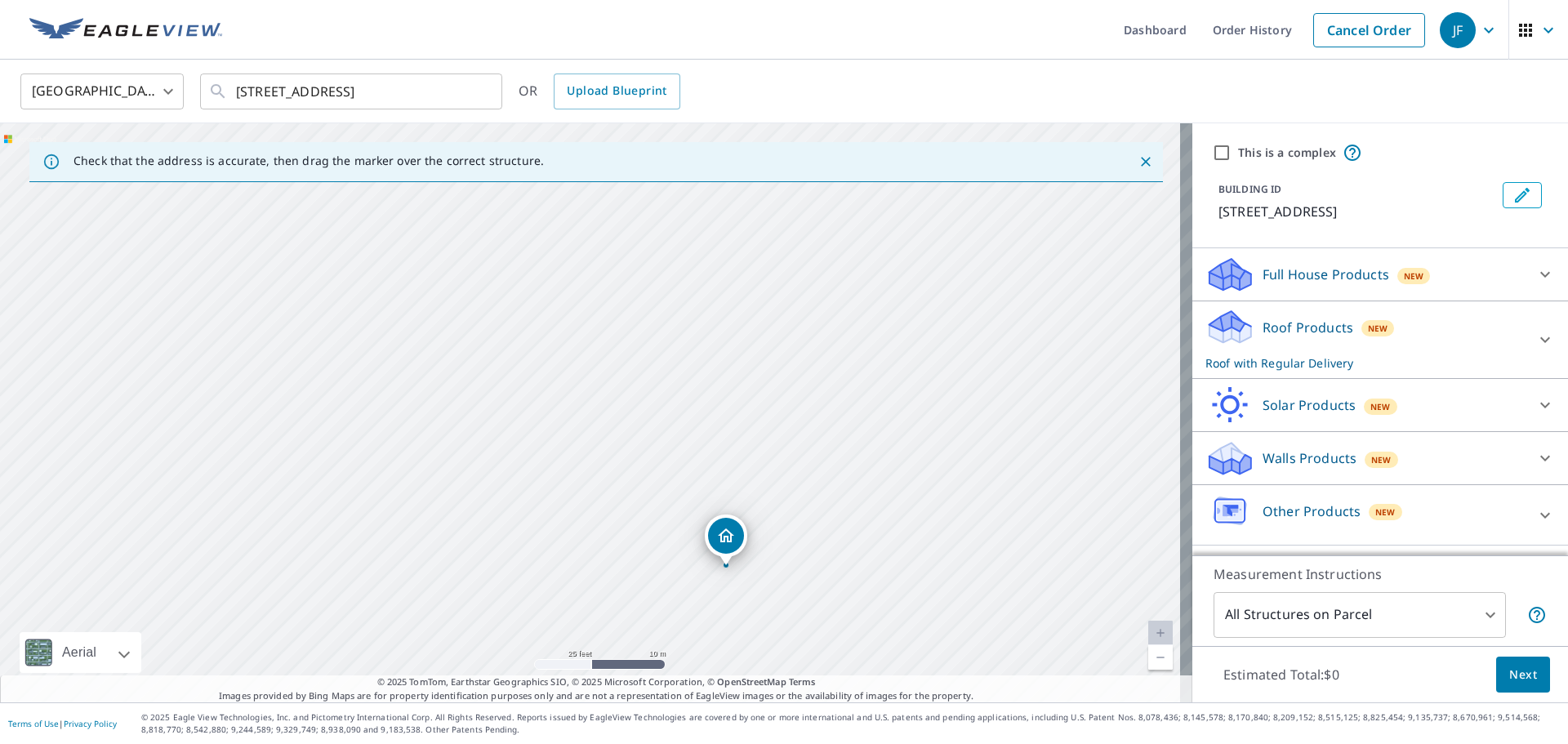
click at [591, 471] on div "[STREET_ADDRESS]" at bounding box center [596, 413] width 1192 height 579
click at [1128, 24] on link "Dashboard" at bounding box center [1155, 29] width 89 height 59
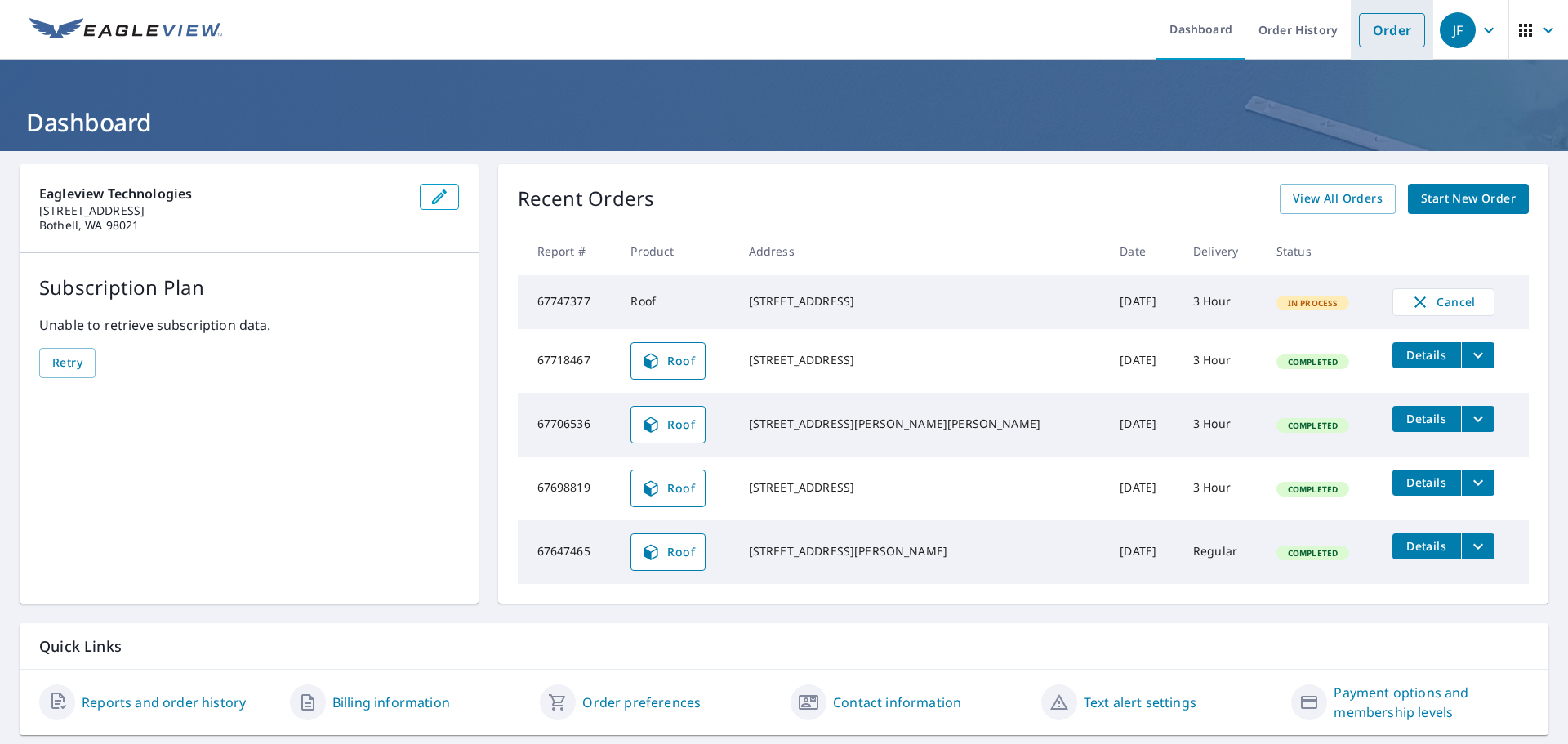
click at [1359, 27] on link "Order" at bounding box center [1392, 30] width 66 height 35
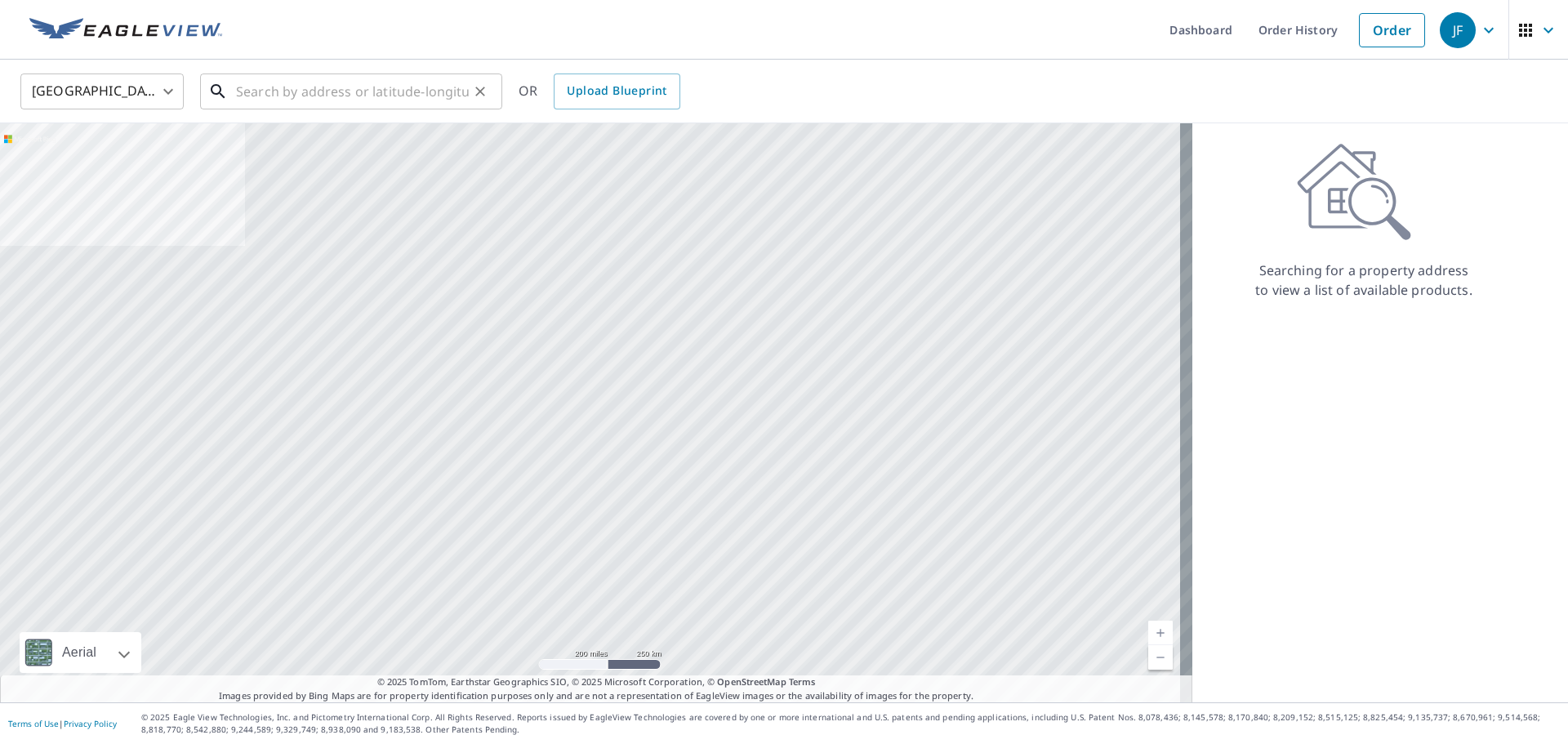
click at [378, 91] on input "text" at bounding box center [352, 91] width 233 height 46
click at [366, 103] on input "text" at bounding box center [352, 91] width 233 height 46
type input "3"
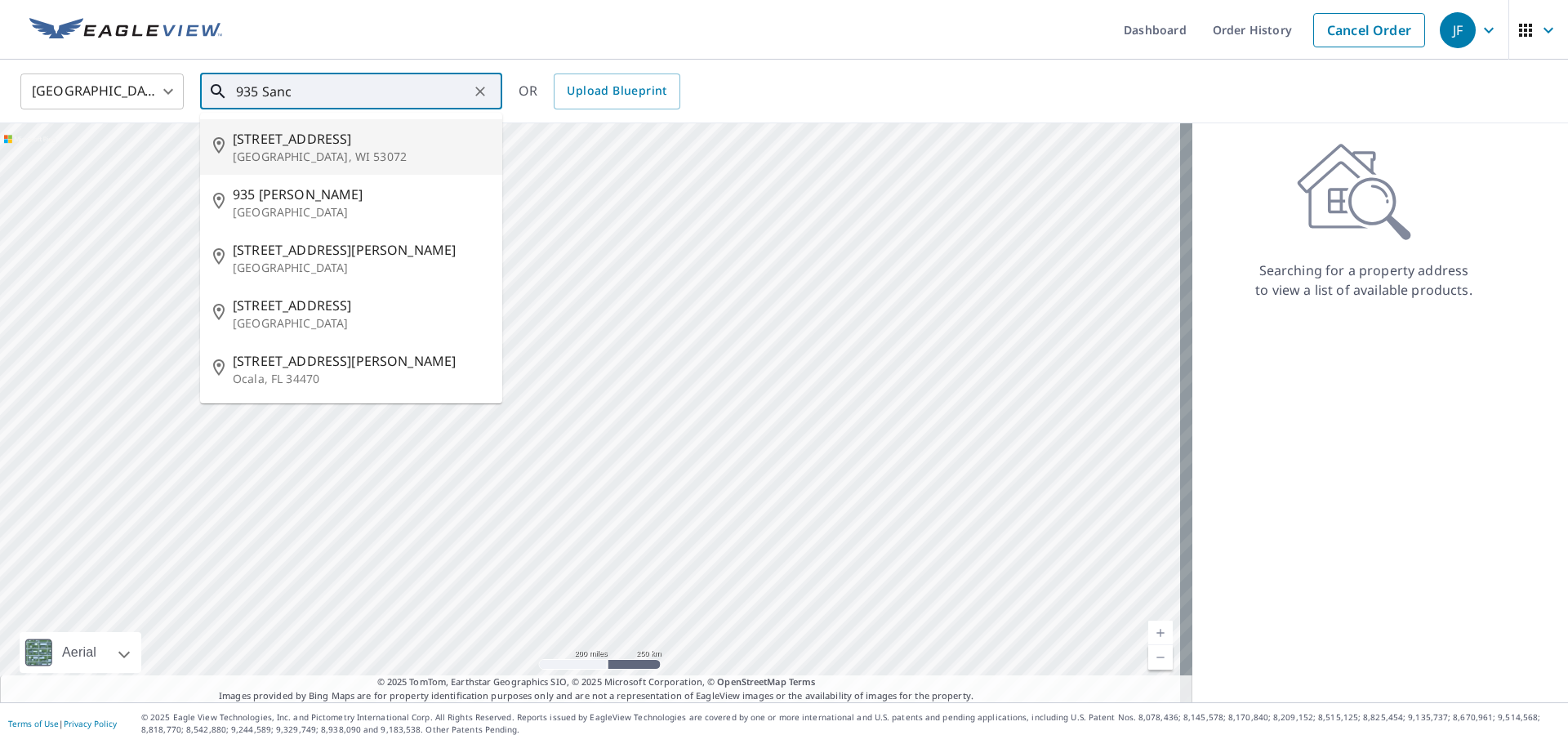
click at [295, 149] on p "[GEOGRAPHIC_DATA], WI 53072" at bounding box center [361, 157] width 257 height 16
type input "[STREET_ADDRESS]"
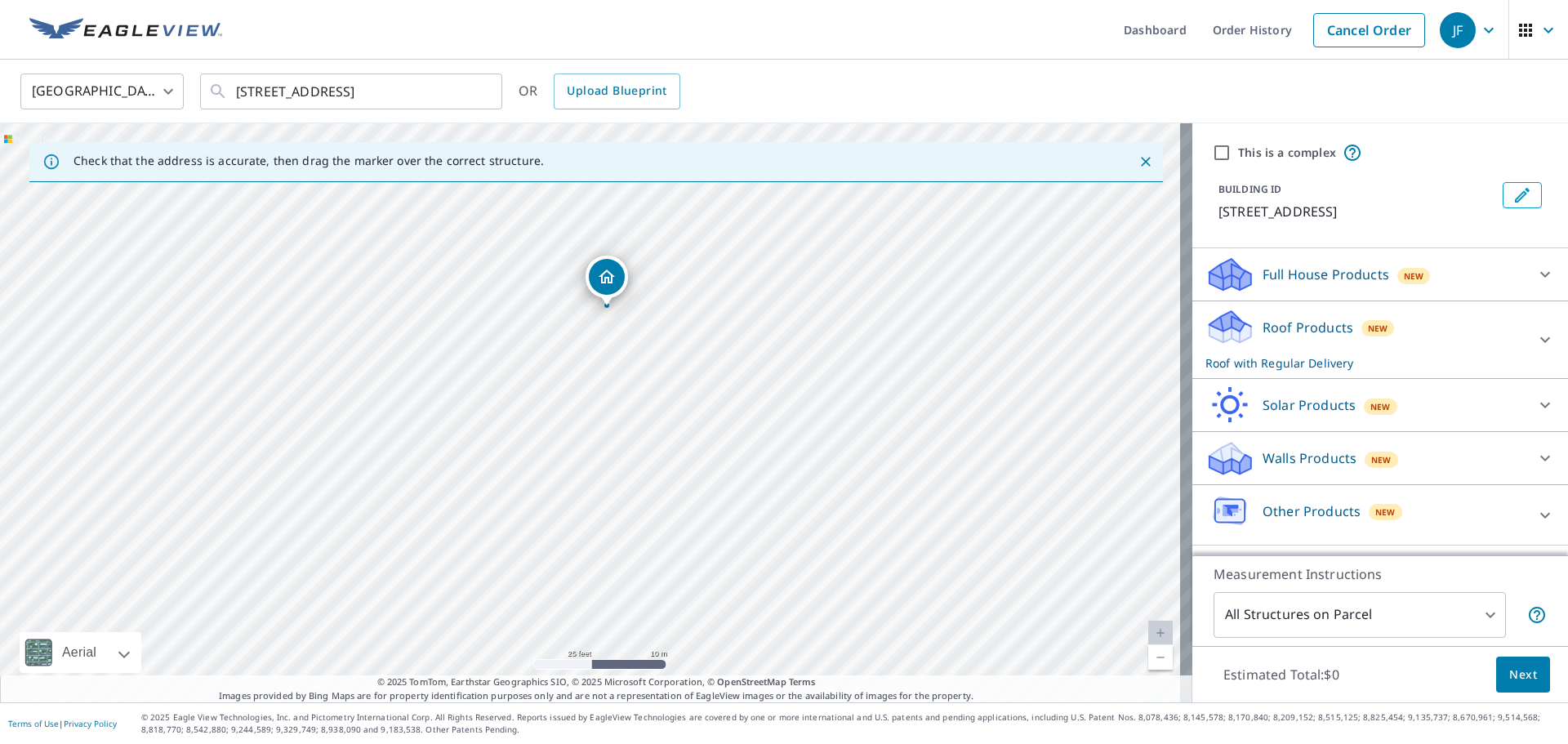
drag, startPoint x: 563, startPoint y: 250, endPoint x: 594, endPoint y: 425, distance: 177.7
click at [594, 425] on div "[STREET_ADDRESS]" at bounding box center [596, 413] width 1192 height 579
drag, startPoint x: 495, startPoint y: 244, endPoint x: 587, endPoint y: 458, distance: 232.9
click at [587, 458] on div "[STREET_ADDRESS]" at bounding box center [596, 413] width 1192 height 579
drag, startPoint x: 720, startPoint y: 470, endPoint x: 684, endPoint y: 489, distance: 40.7
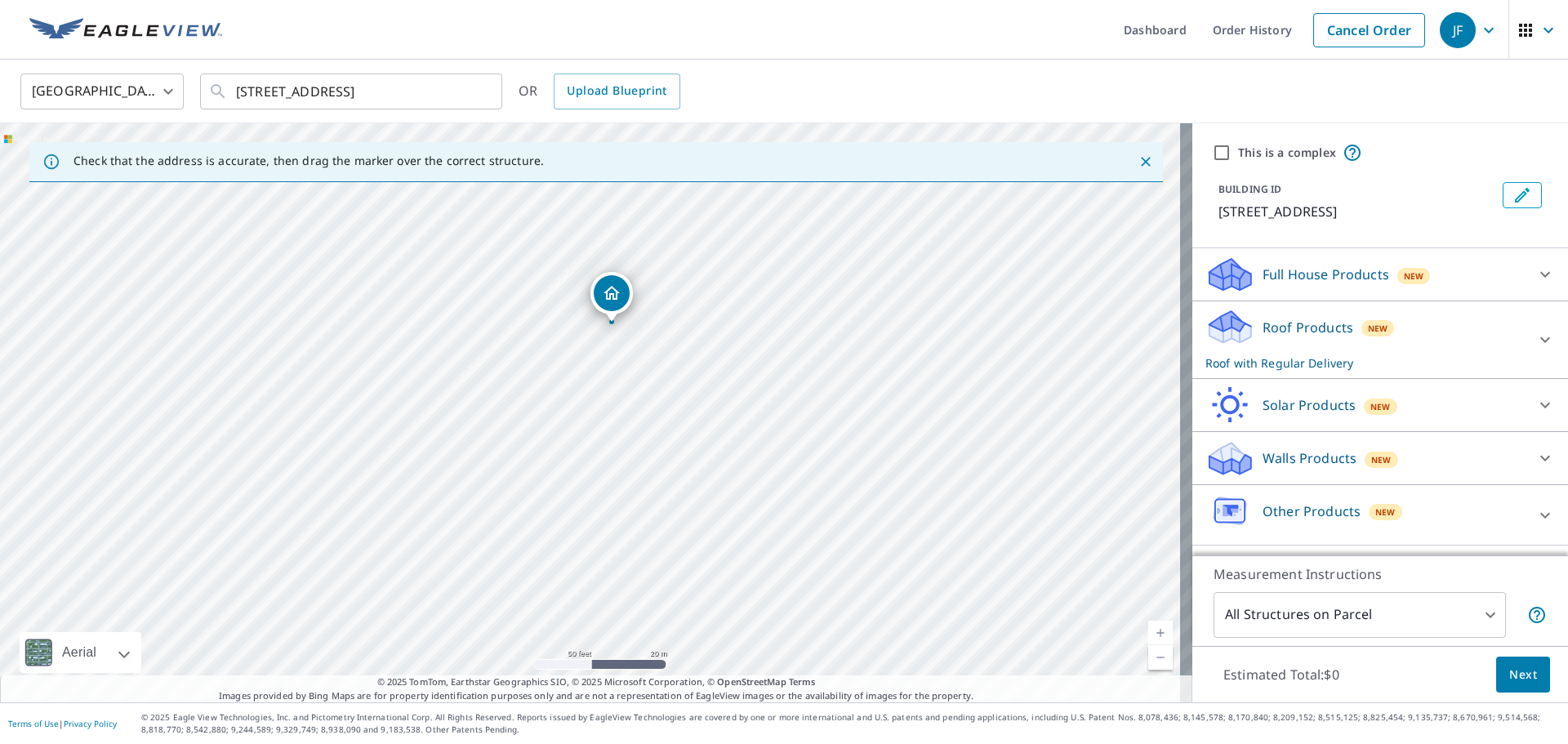
drag, startPoint x: 722, startPoint y: 562, endPoint x: 702, endPoint y: 465, distance: 99.0
click at [702, 465] on div "[STREET_ADDRESS]" at bounding box center [596, 413] width 1192 height 579
drag, startPoint x: 555, startPoint y: 266, endPoint x: 600, endPoint y: 437, distance: 176.8
click at [600, 437] on div "[STREET_ADDRESS]" at bounding box center [596, 413] width 1192 height 579
click at [1304, 327] on p "Roof Products" at bounding box center [1308, 328] width 90 height 19
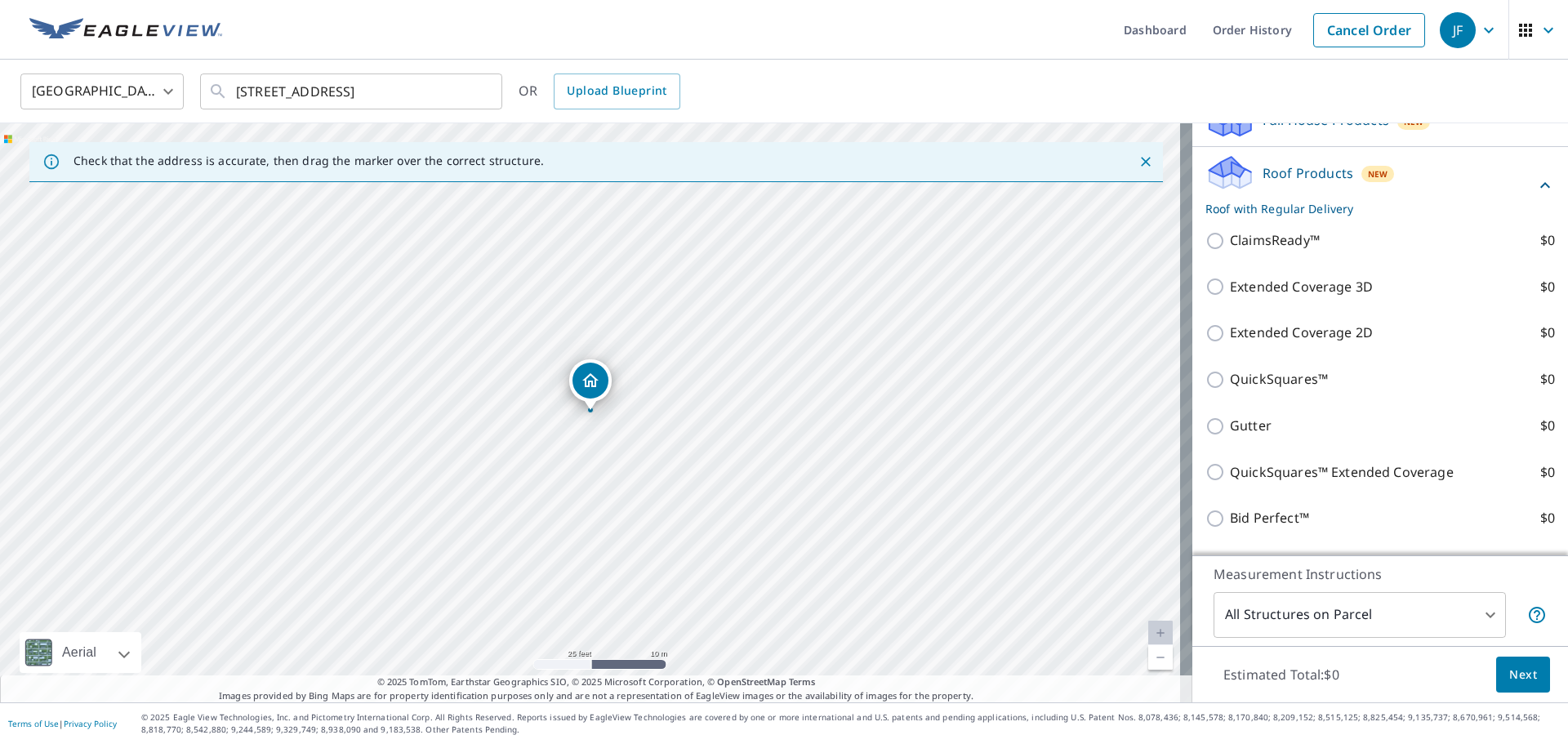
scroll to position [318, 0]
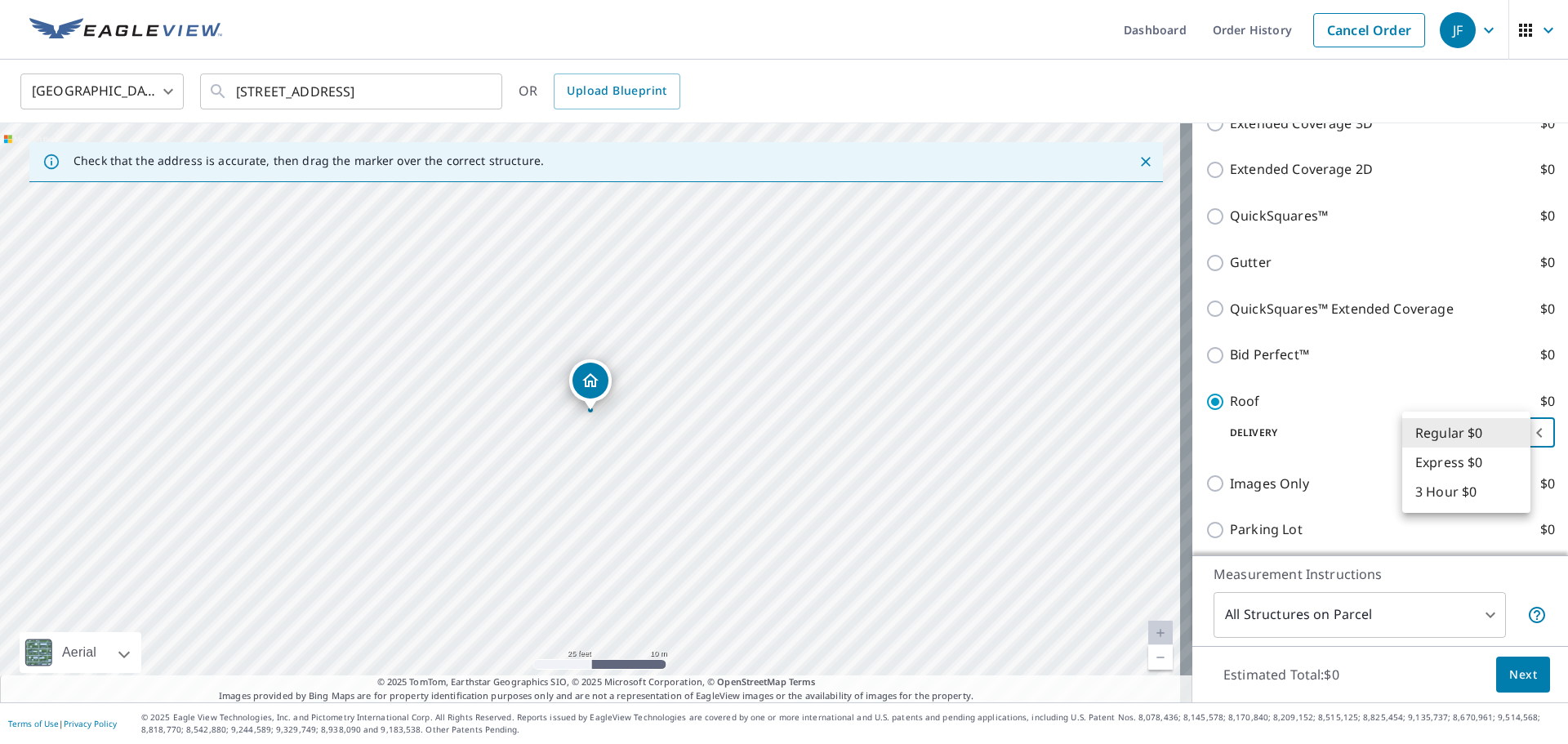
click at [1493, 439] on body "JF JF Dashboard Order History Cancel Order JF [GEOGRAPHIC_DATA] [GEOGRAPHIC_DAT…" at bounding box center [784, 372] width 1568 height 744
click at [1449, 494] on li "3 Hour $0" at bounding box center [1466, 491] width 128 height 29
type input "7"
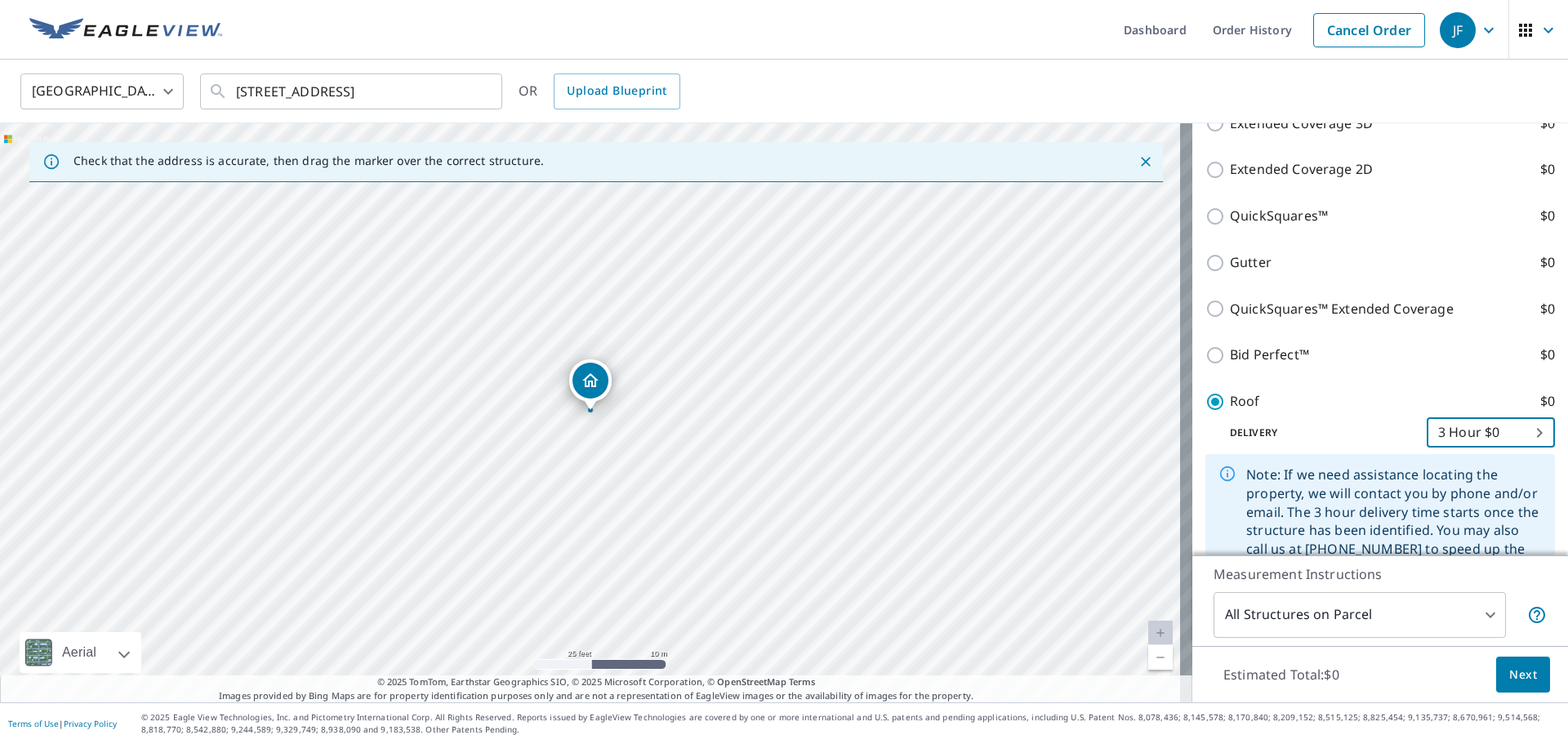
click at [1514, 676] on span "Next" at bounding box center [1523, 675] width 27 height 20
